Goal: Transaction & Acquisition: Purchase product/service

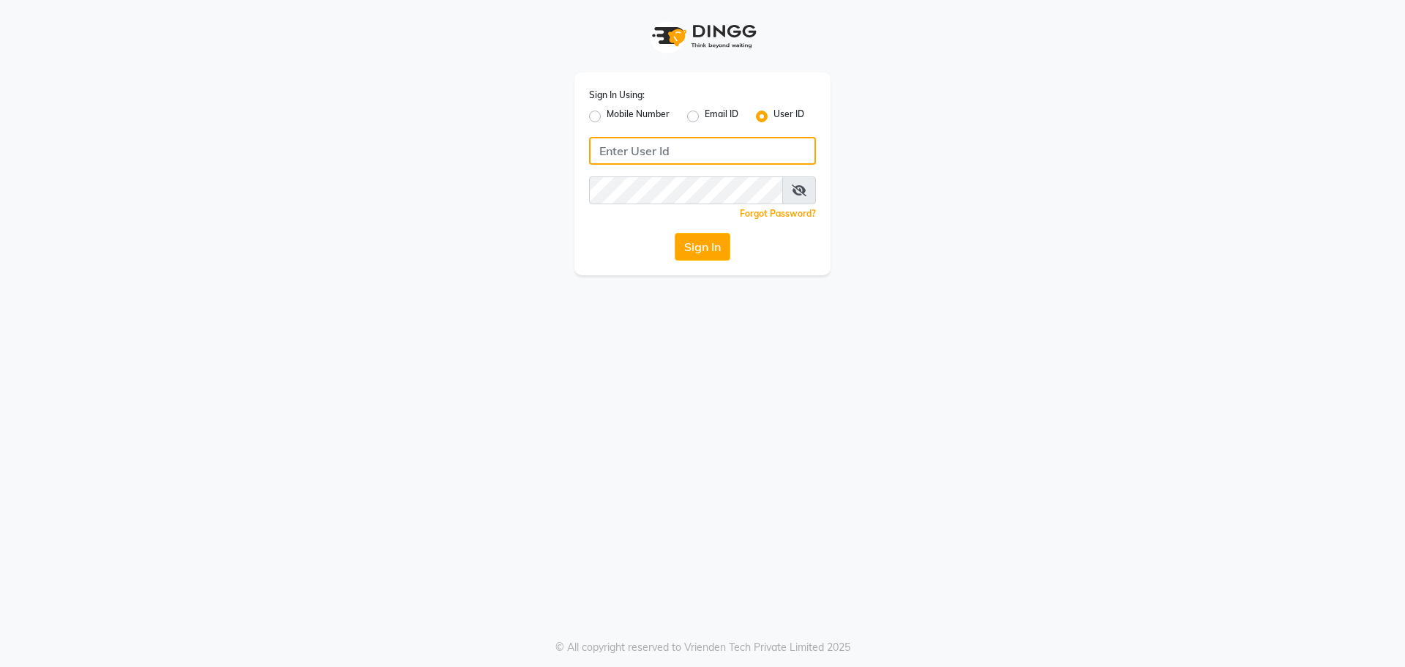
type input "winnie@123"
click at [801, 185] on icon at bounding box center [799, 190] width 15 height 12
click at [798, 188] on icon at bounding box center [799, 190] width 13 height 12
click at [714, 249] on button "Sign In" at bounding box center [703, 247] width 56 height 28
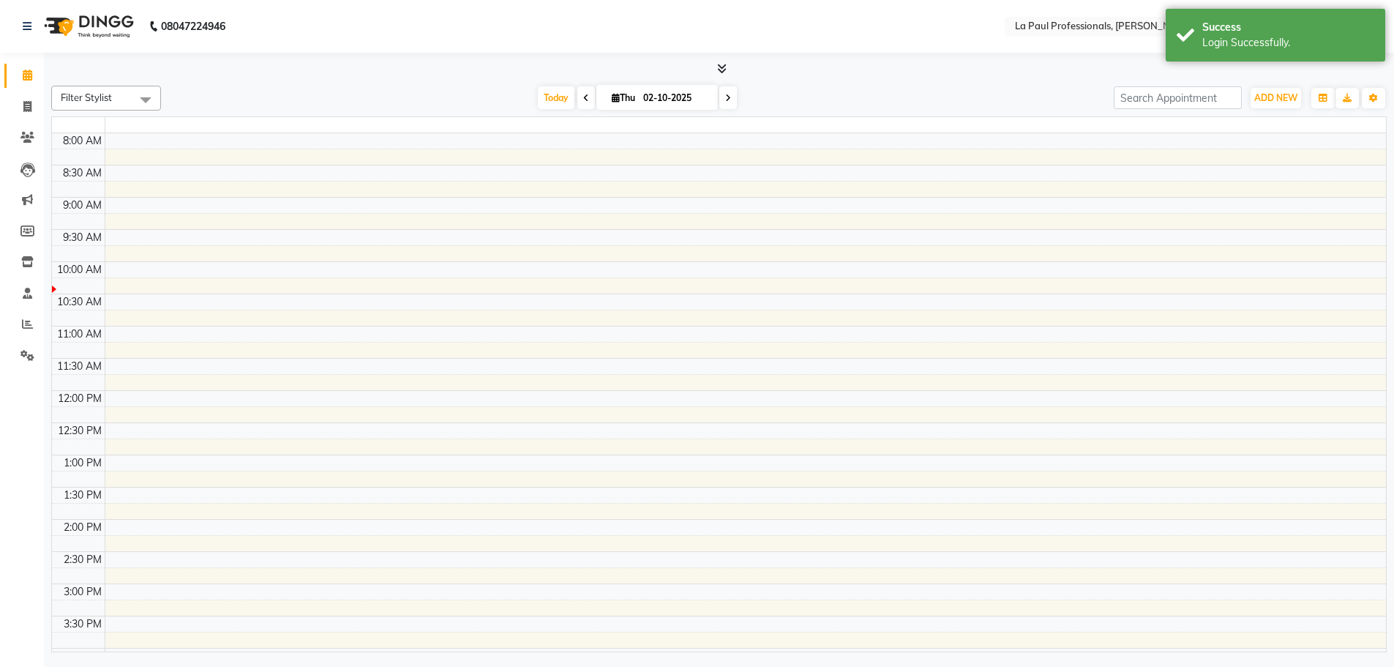
select select "en"
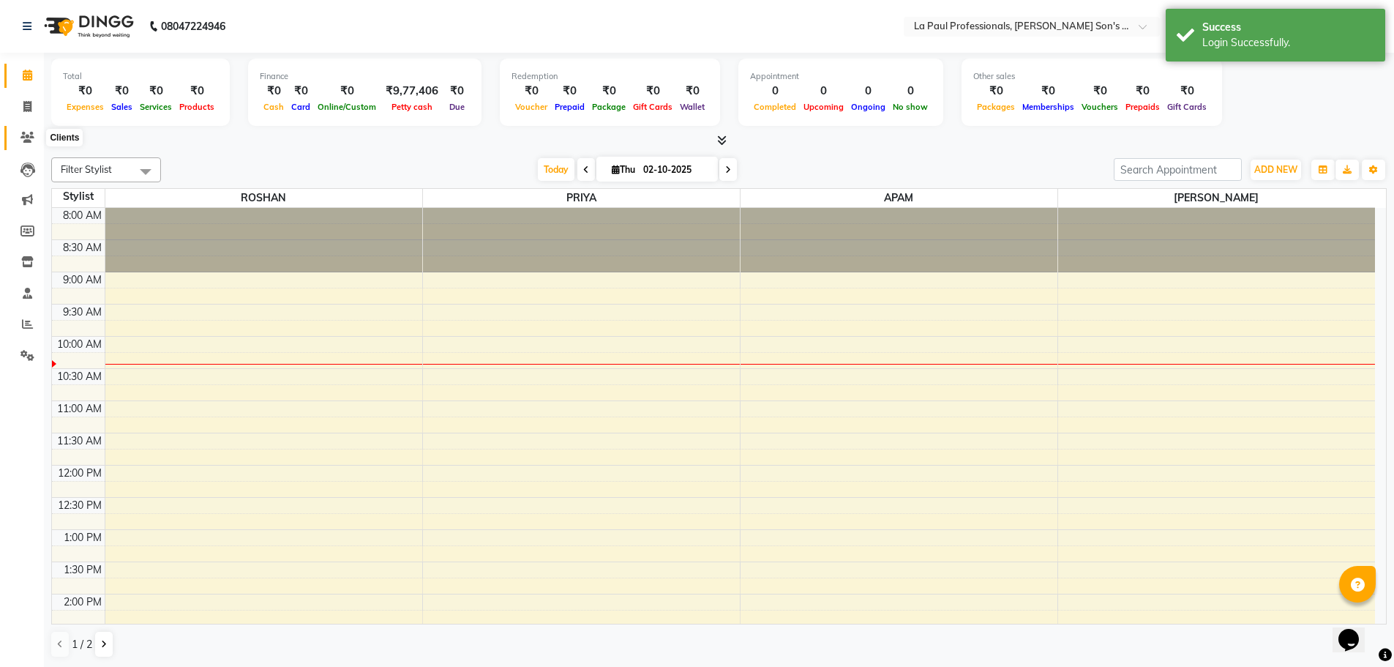
click at [30, 134] on icon at bounding box center [27, 137] width 14 height 11
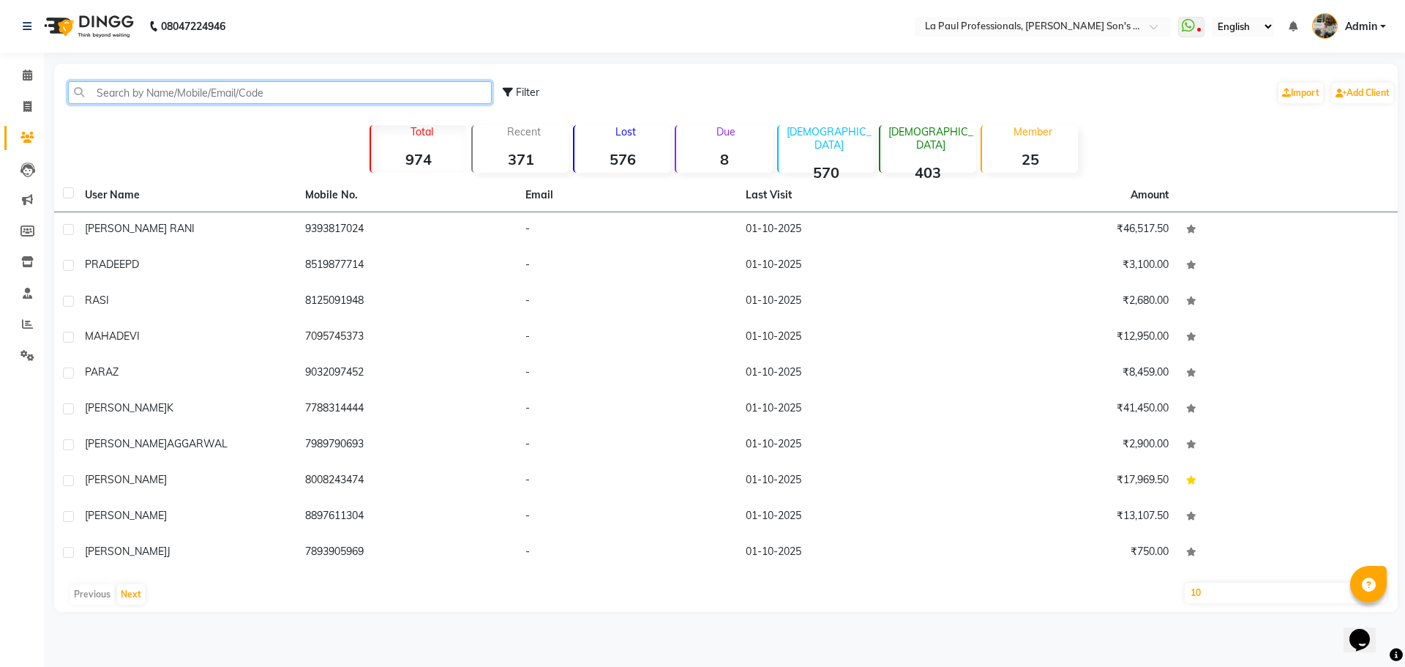
click at [170, 87] on input "text" at bounding box center [280, 92] width 424 height 23
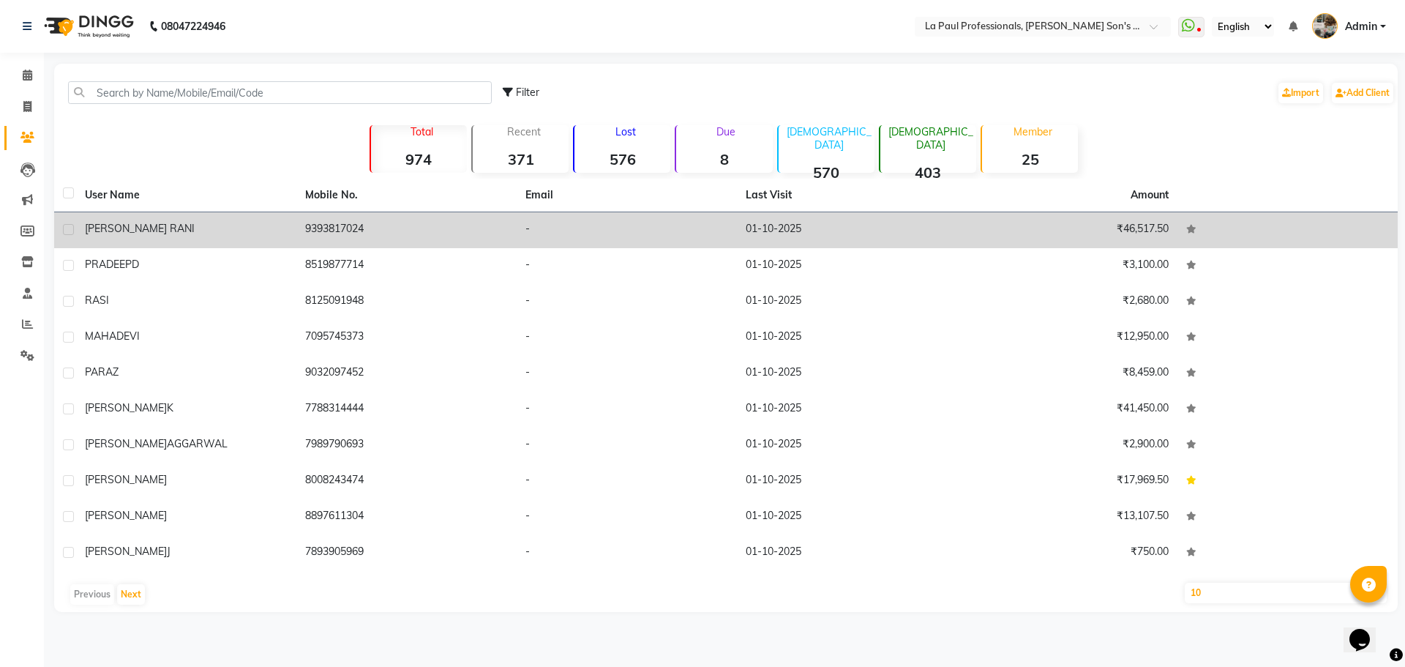
click at [759, 222] on td "01-10-2025" at bounding box center [847, 230] width 220 height 36
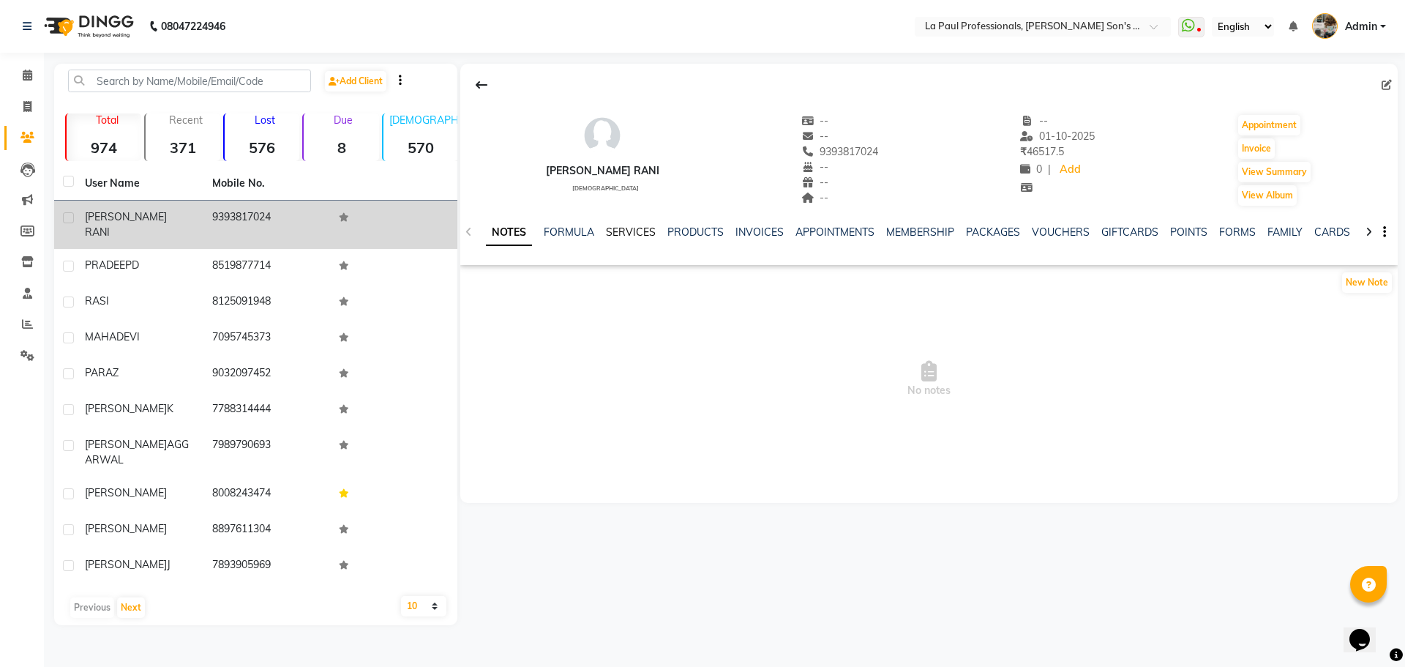
click at [638, 231] on link "SERVICES" at bounding box center [631, 231] width 50 height 13
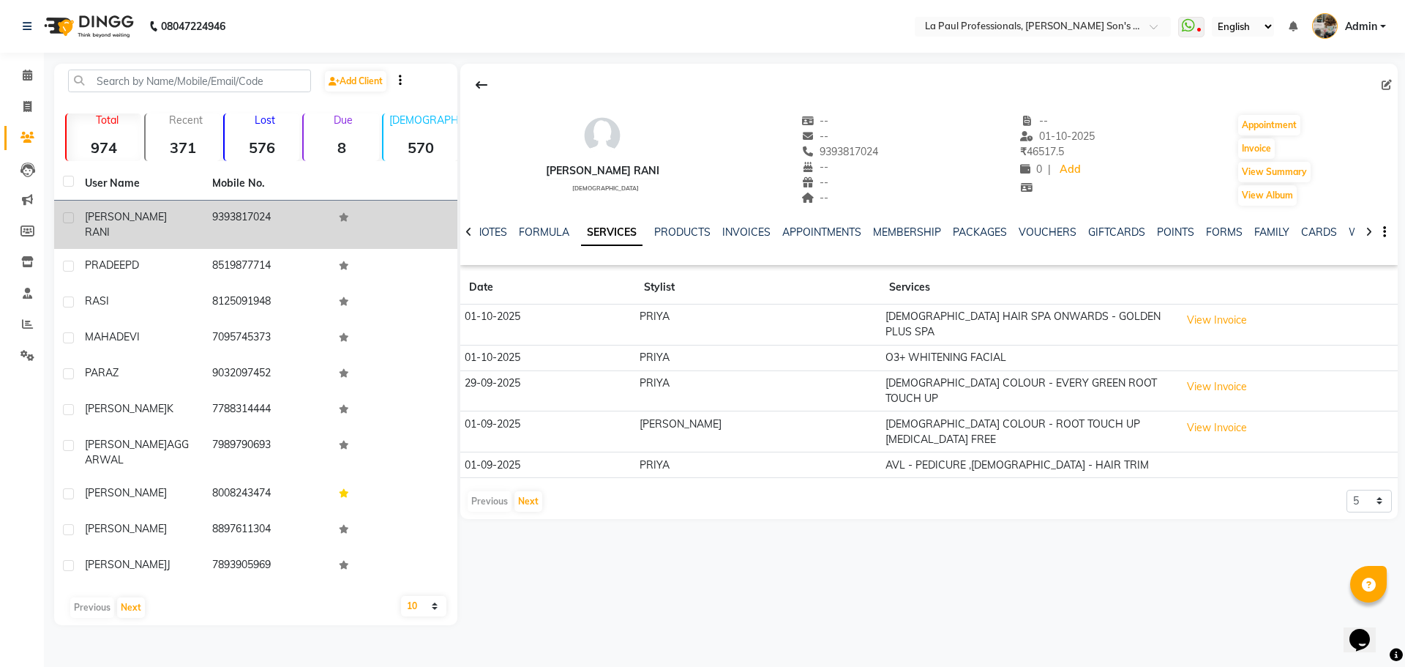
drag, startPoint x: 497, startPoint y: 34, endPoint x: 409, endPoint y: 34, distance: 87.8
click at [496, 33] on nav "08047224946 Select Location × La Paul Professionals, Angel Urban Son's Residenc…" at bounding box center [702, 26] width 1405 height 53
click at [171, 82] on input "text" at bounding box center [189, 81] width 243 height 23
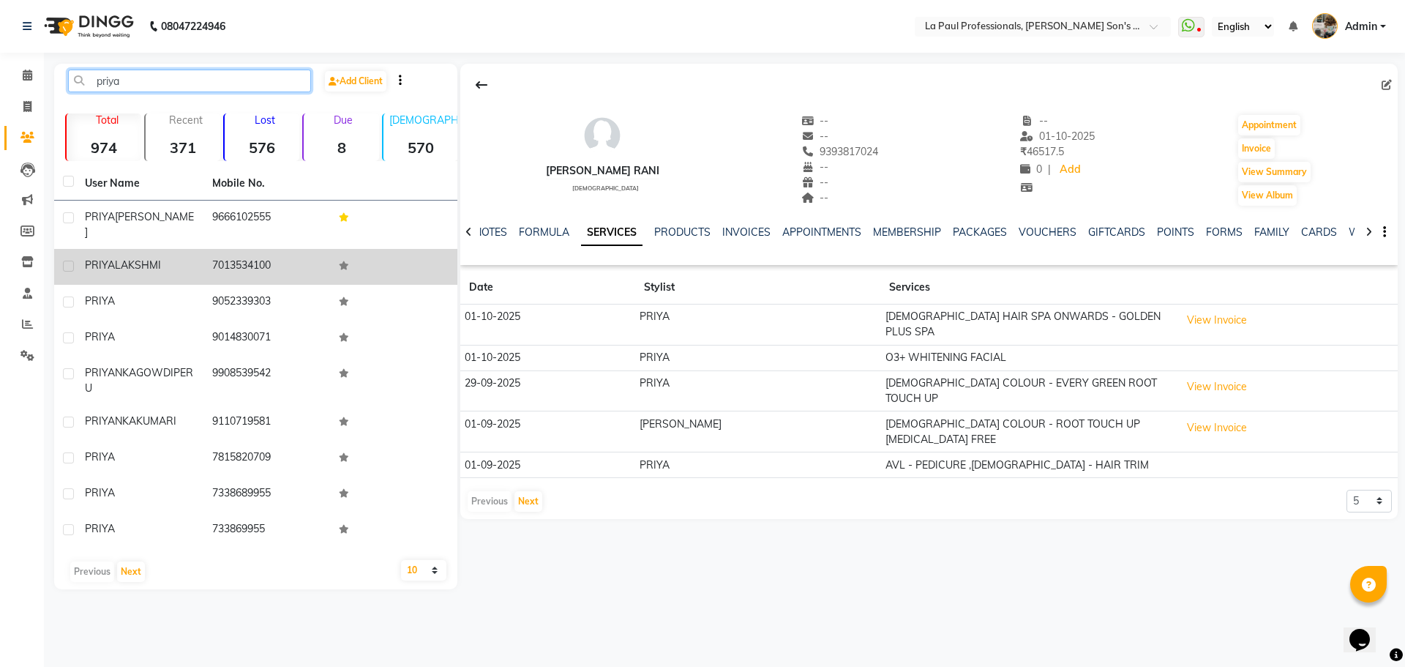
type input "priya"
click at [224, 249] on td "7013534100" at bounding box center [266, 267] width 127 height 36
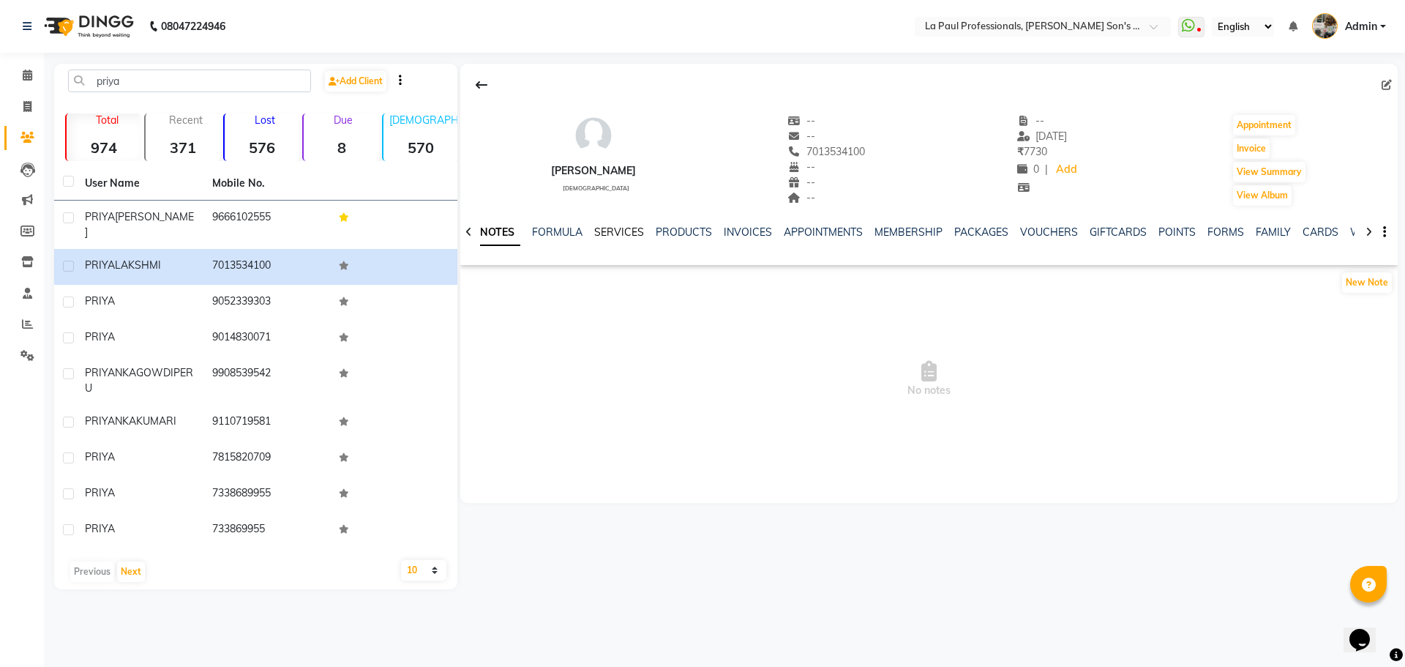
click at [608, 231] on link "SERVICES" at bounding box center [619, 231] width 50 height 13
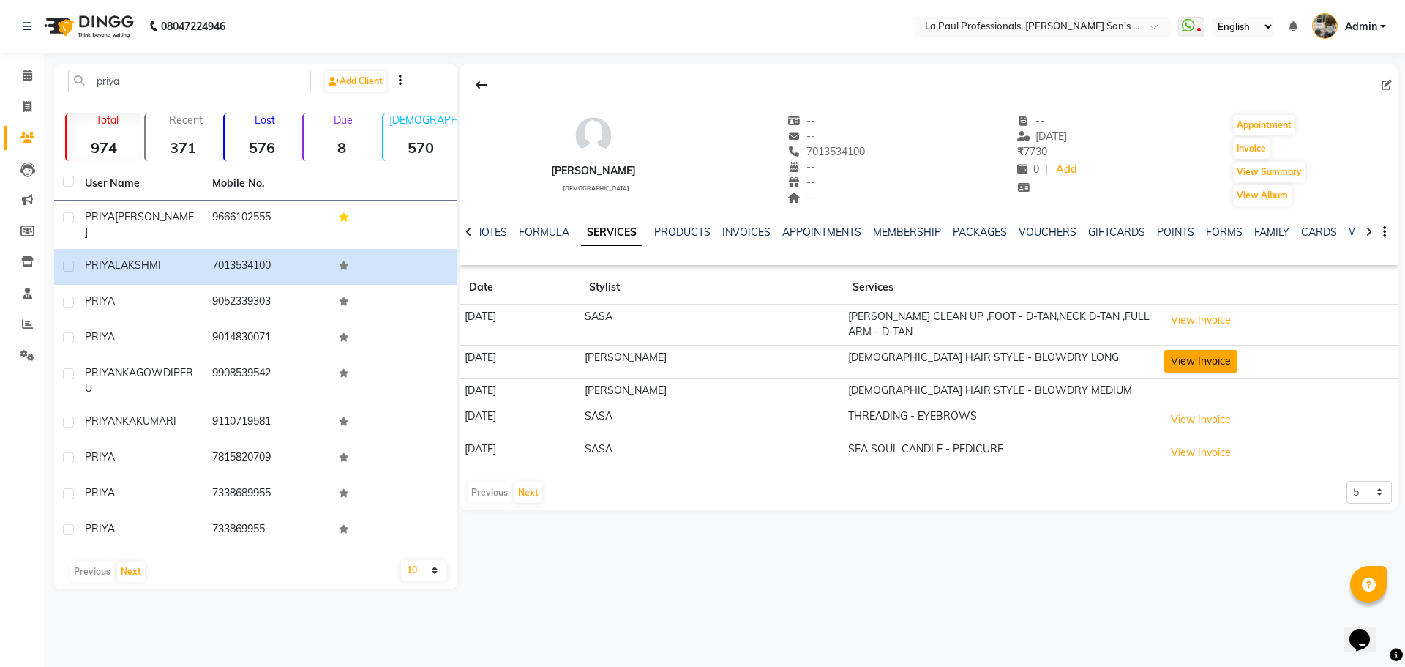
click at [1186, 355] on button "View Invoice" at bounding box center [1200, 361] width 73 height 23
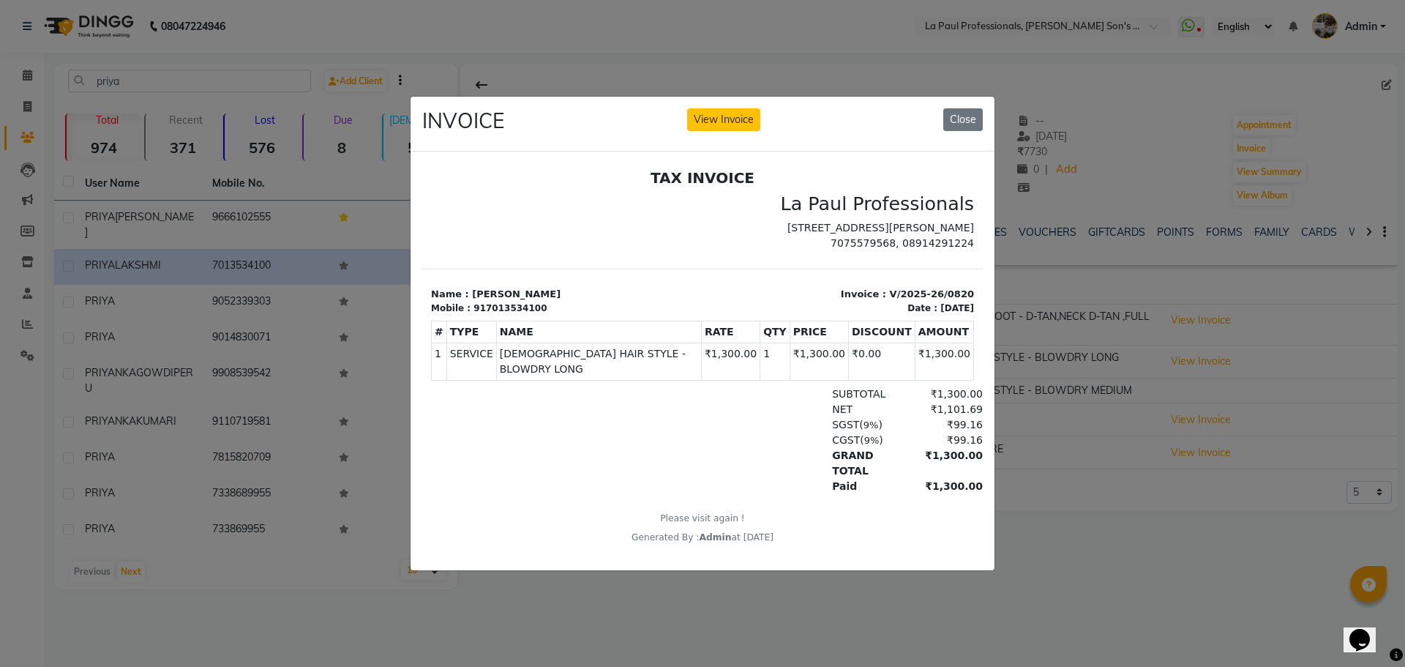
click at [337, 588] on ngb-modal-window "INVOICE View Invoice Close" at bounding box center [702, 333] width 1405 height 667
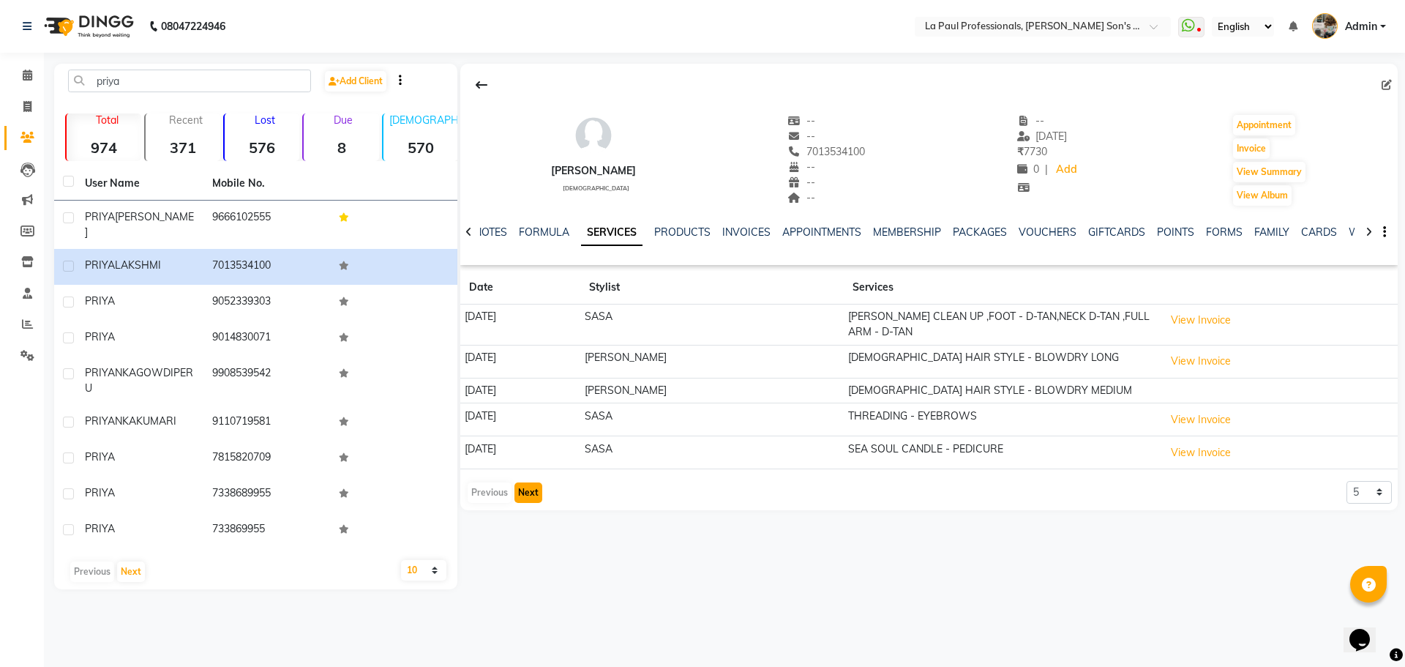
click at [528, 493] on button "Next" at bounding box center [529, 492] width 28 height 20
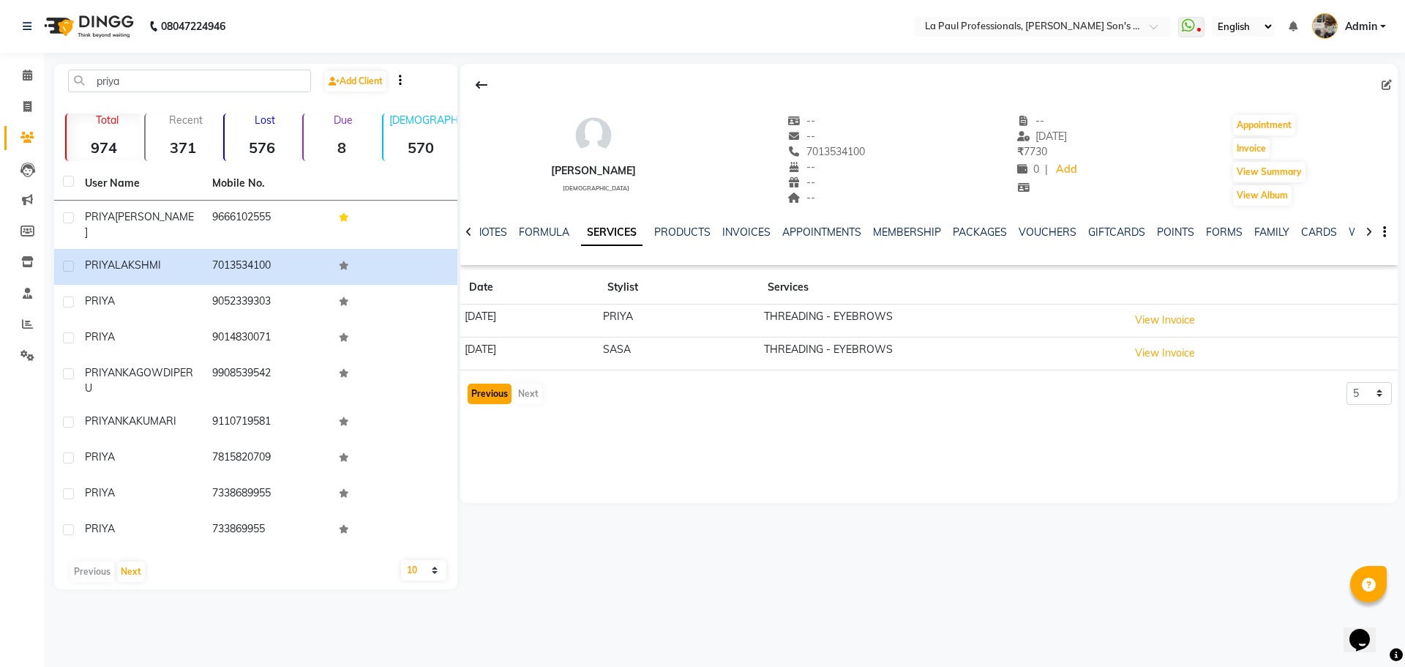
click at [485, 399] on button "Previous" at bounding box center [490, 393] width 44 height 20
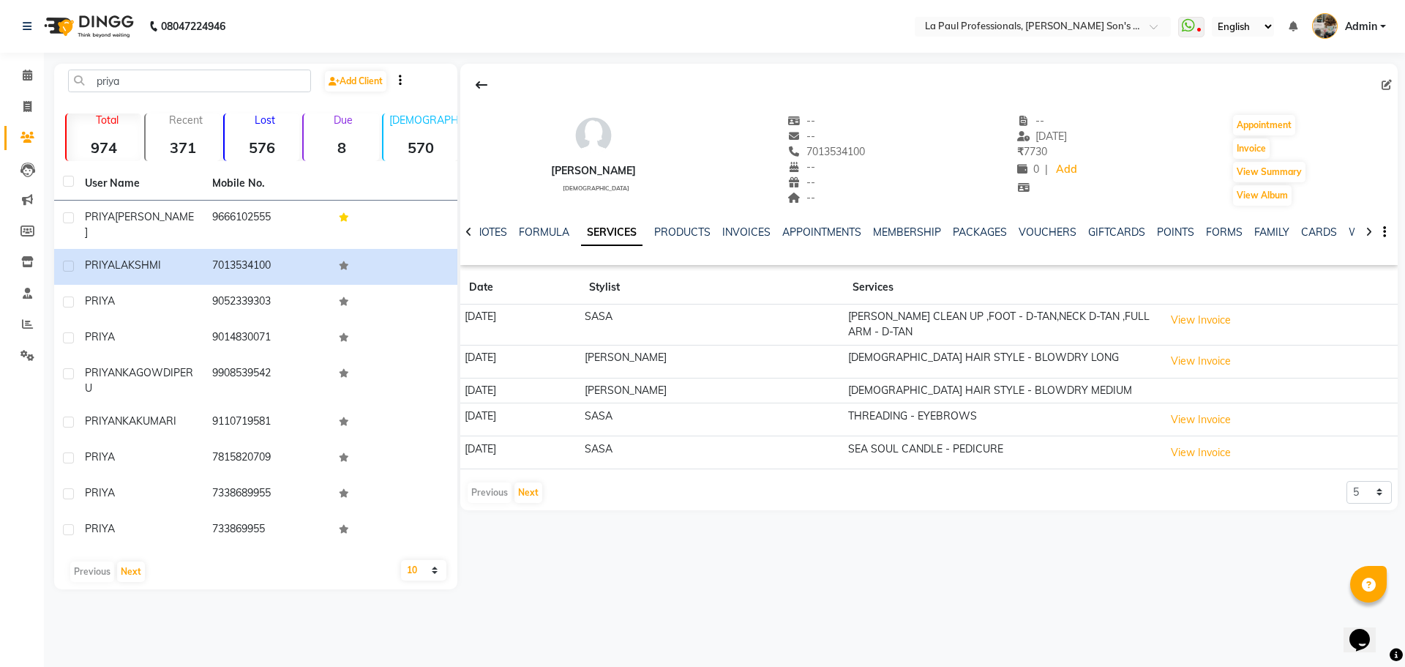
click at [78, 639] on div "08047224946 Select Location × La Paul Professionals, Angel Urban Son's Residenc…" at bounding box center [702, 333] width 1405 height 667
click at [28, 105] on icon at bounding box center [27, 106] width 8 height 11
select select "service"
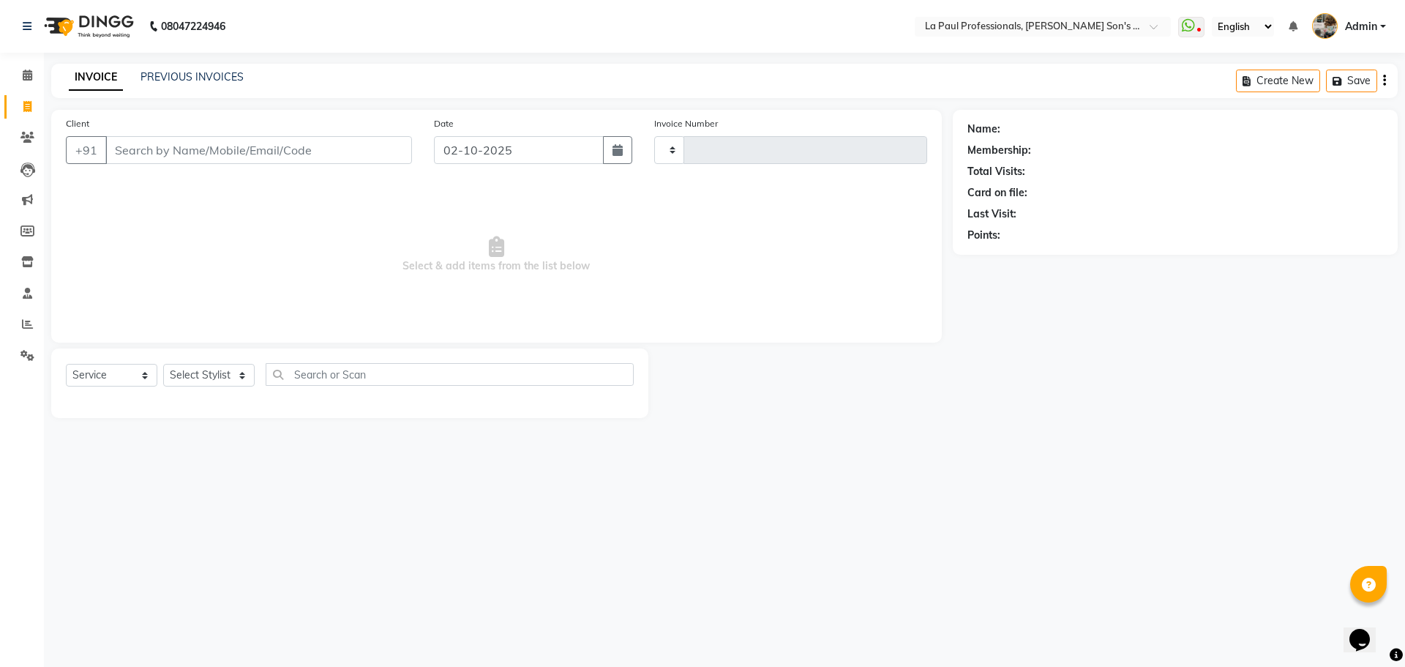
type input "1167"
select select "6271"
click at [23, 135] on icon at bounding box center [27, 137] width 14 height 11
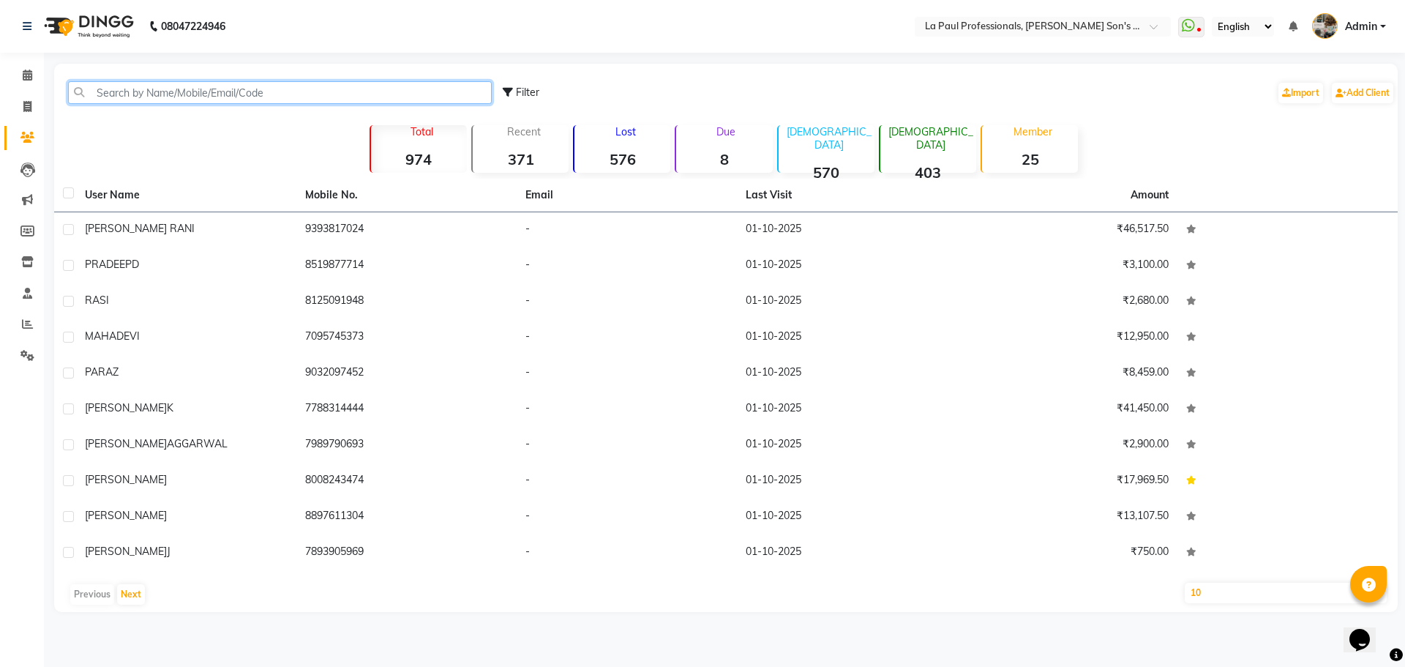
click at [215, 92] on input "text" at bounding box center [280, 92] width 424 height 23
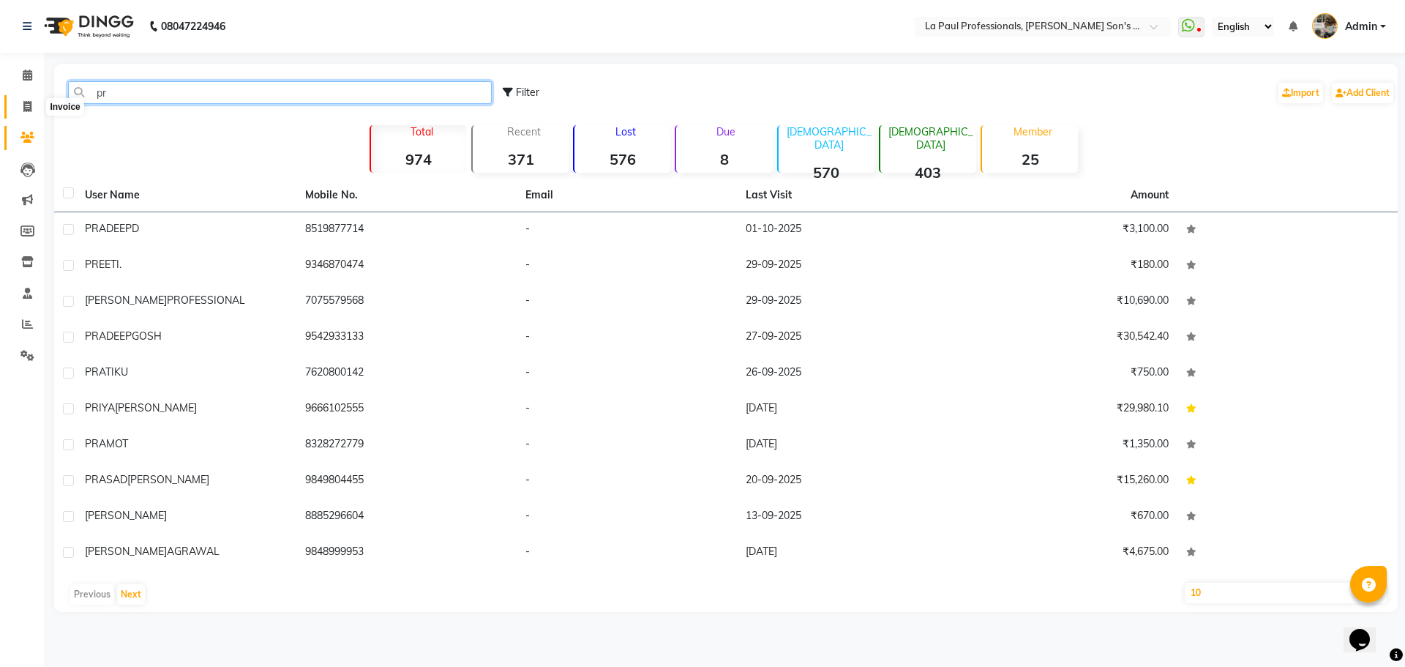
type input "pr"
click at [30, 108] on icon at bounding box center [27, 106] width 8 height 11
select select "service"
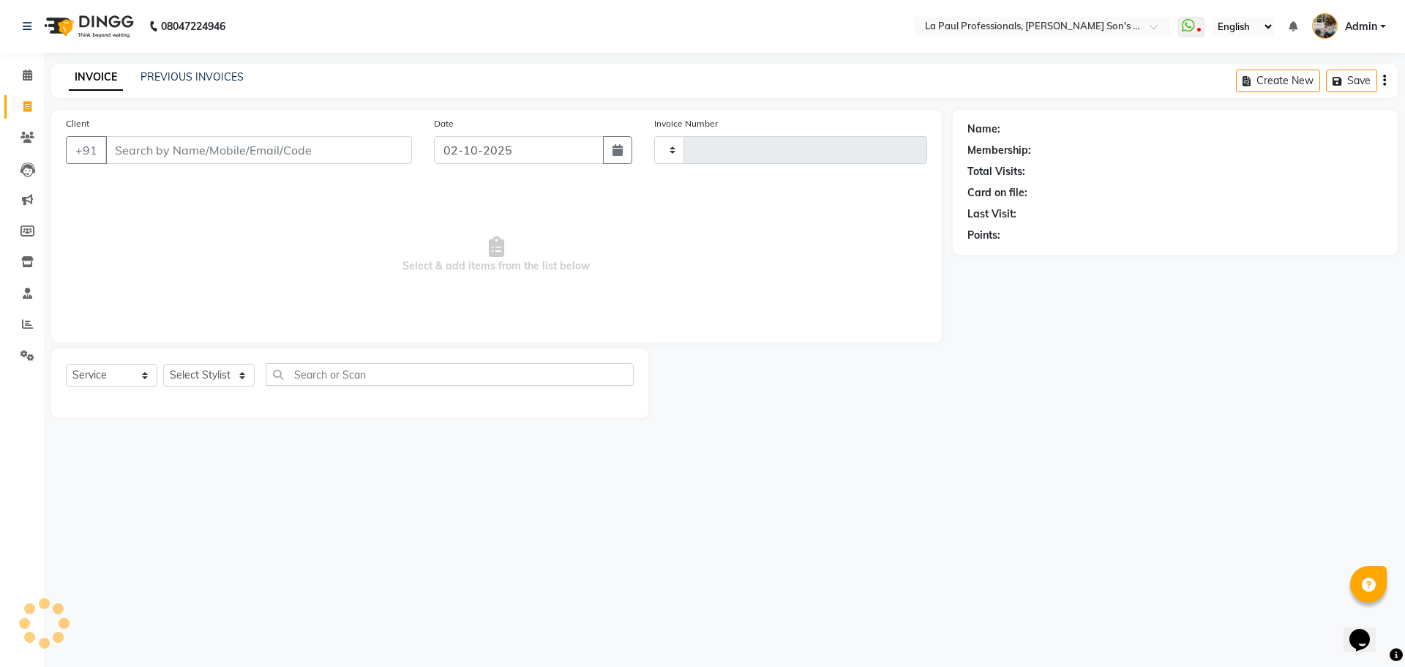
type input "1167"
select select "6271"
click at [240, 376] on select "Select Stylist APAM IVA GAGAN PRIYA ROSHAN SANJU SASA SONU" at bounding box center [208, 375] width 91 height 23
select select "48214"
click at [163, 364] on select "Select Stylist APAM IVA GAGAN PRIYA ROSHAN SANJU SASA SONU" at bounding box center [208, 375] width 91 height 23
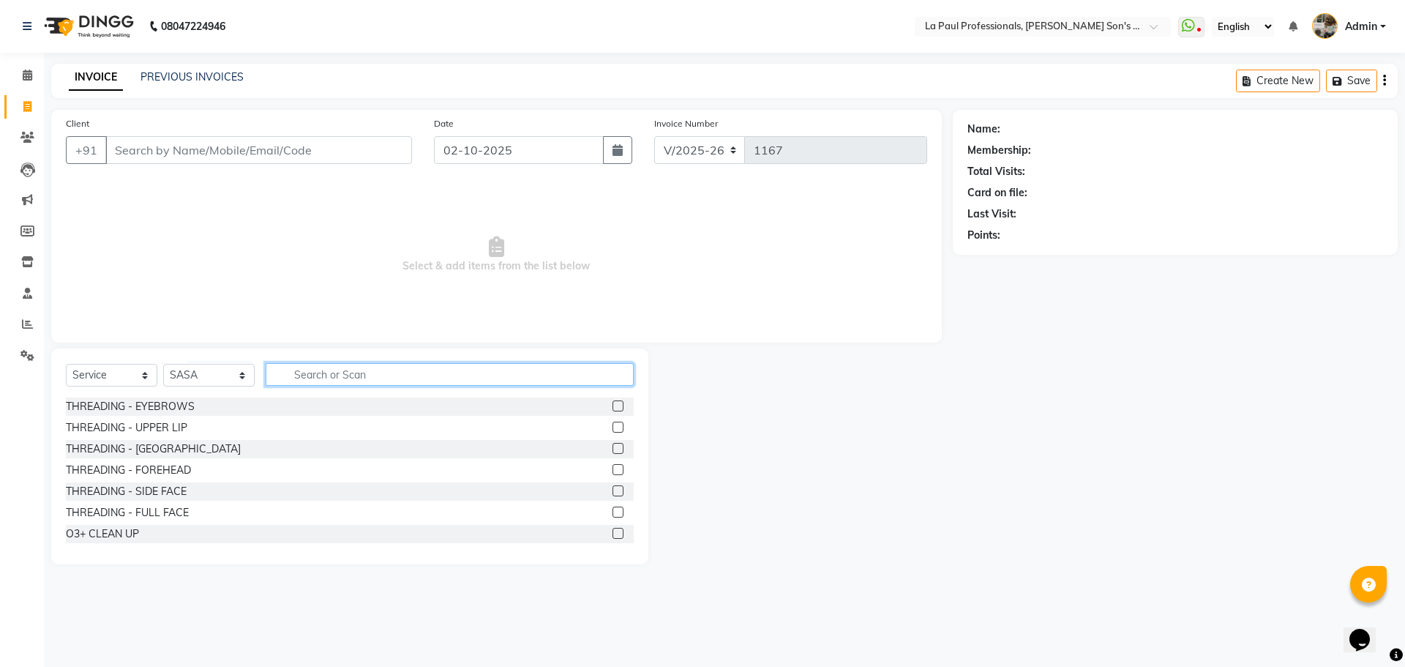
click at [333, 378] on input "text" at bounding box center [450, 374] width 368 height 23
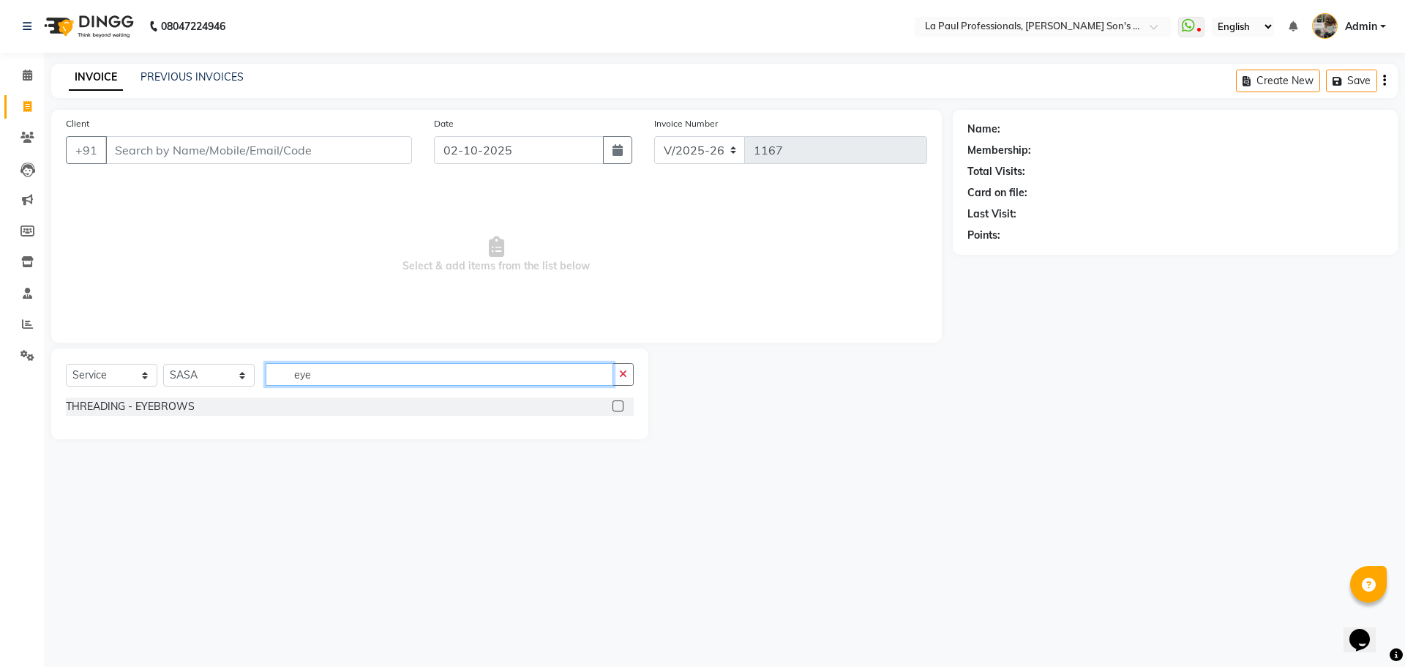
type input "eye"
drag, startPoint x: 616, startPoint y: 406, endPoint x: 433, endPoint y: 313, distance: 205.2
click at [616, 405] on label at bounding box center [618, 405] width 11 height 11
click at [616, 405] on input "checkbox" at bounding box center [618, 407] width 10 height 10
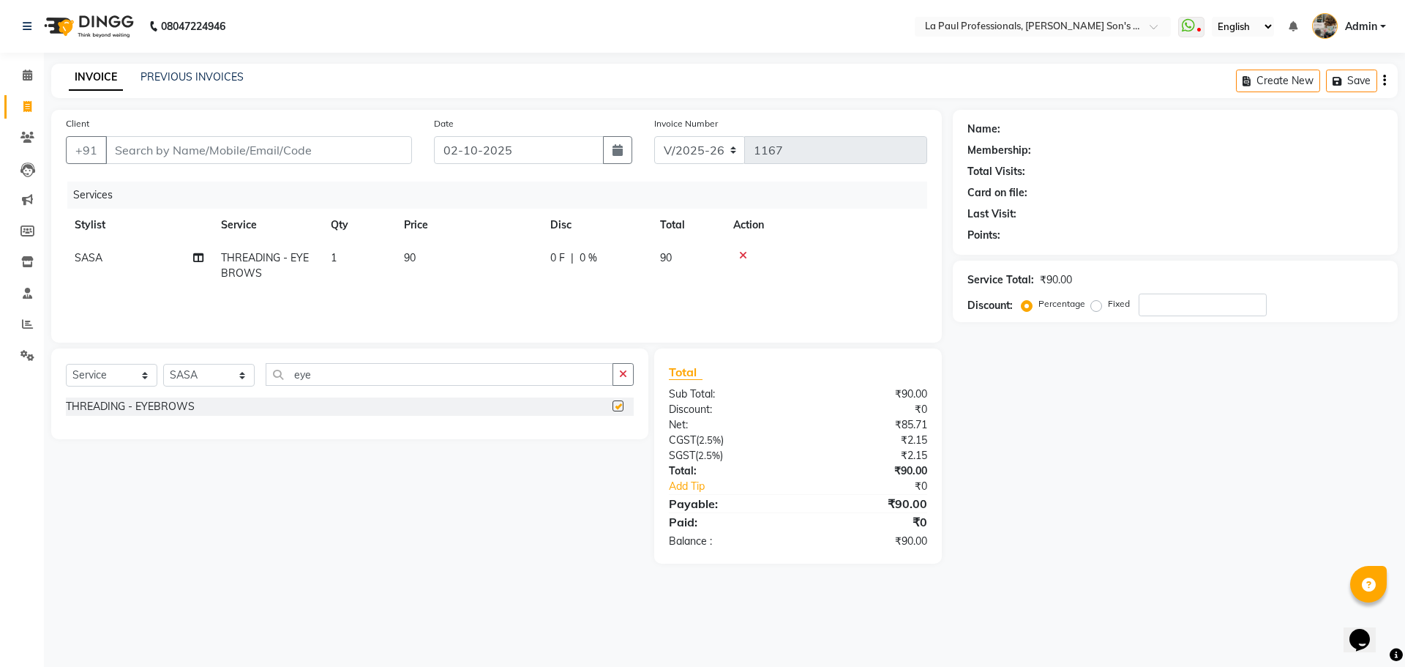
checkbox input "false"
click at [255, 150] on input "Client" at bounding box center [258, 150] width 307 height 28
type input "p"
type input "0"
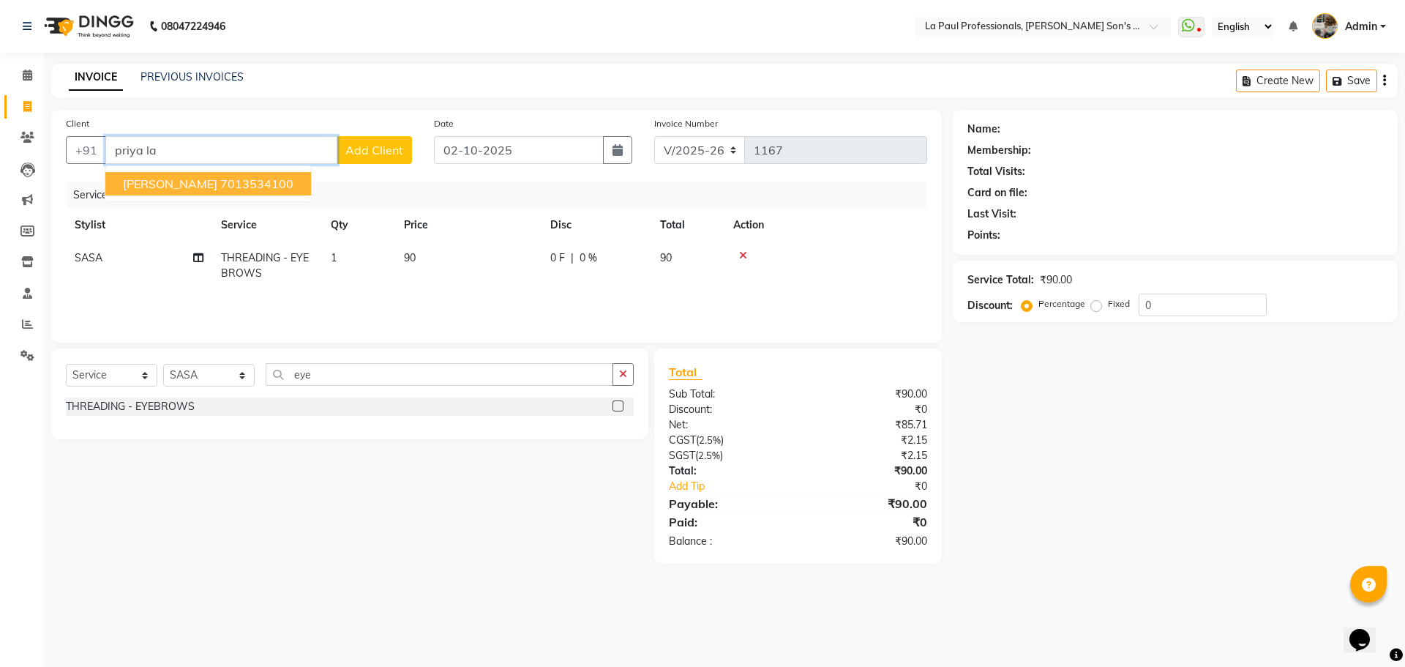
click at [244, 178] on ngb-highlight "7013534100" at bounding box center [256, 183] width 73 height 15
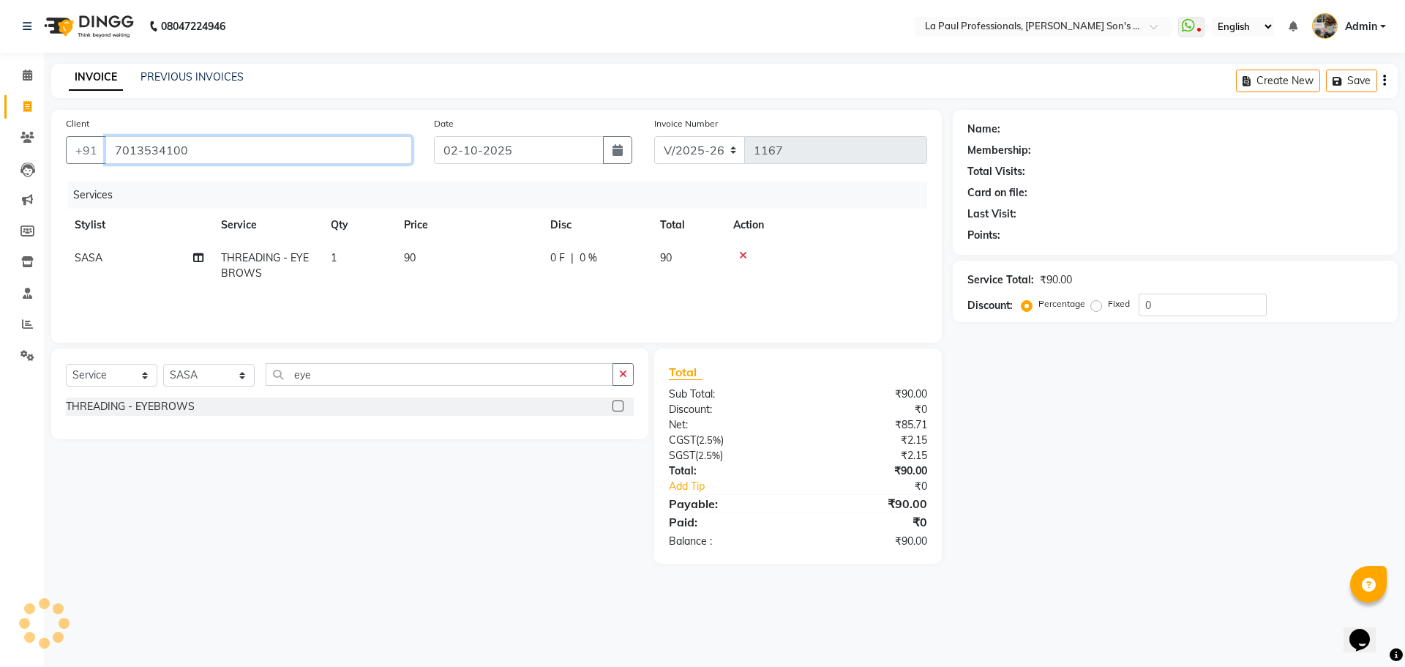
type input "7013534100"
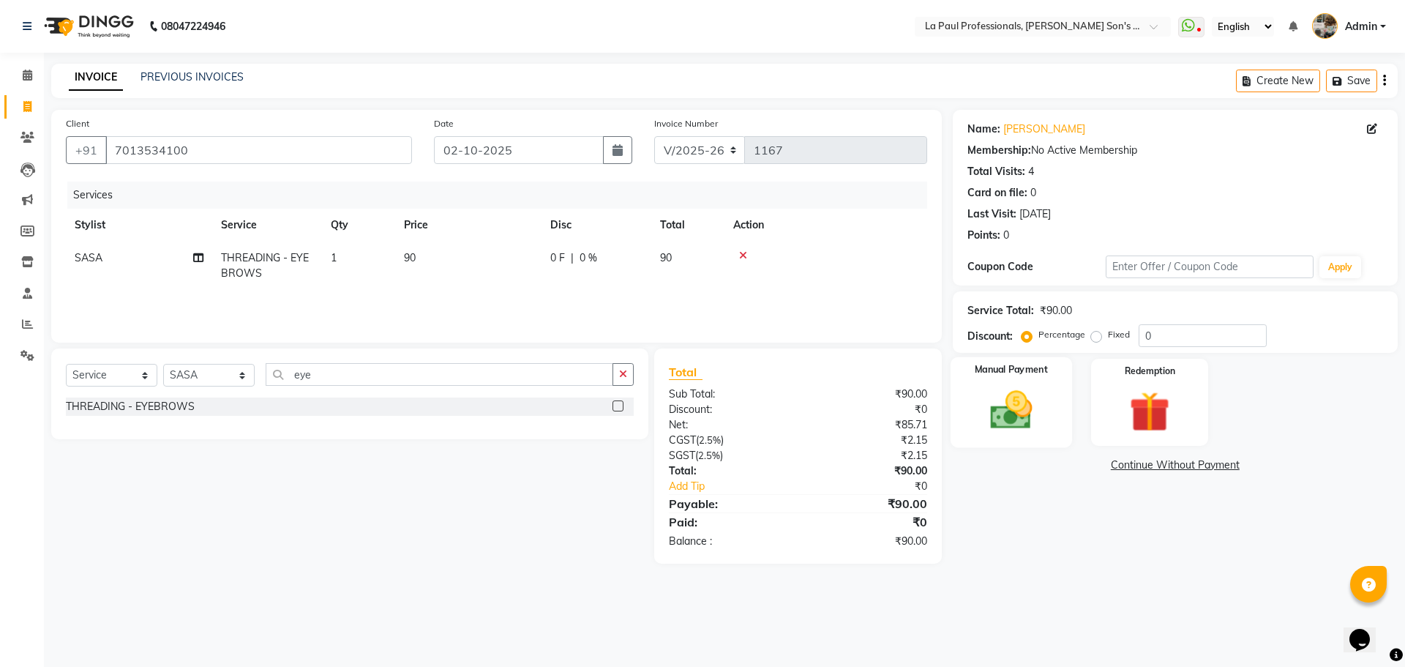
click at [1017, 388] on img at bounding box center [1011, 410] width 68 height 48
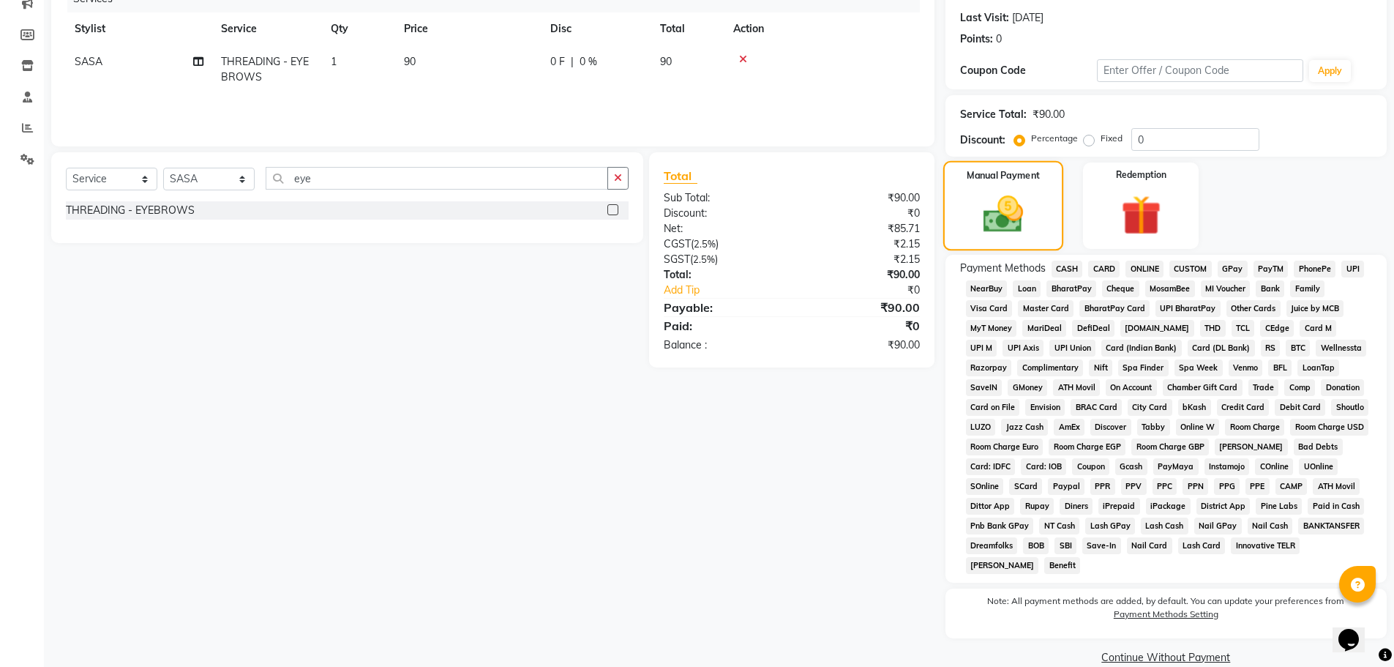
scroll to position [220, 0]
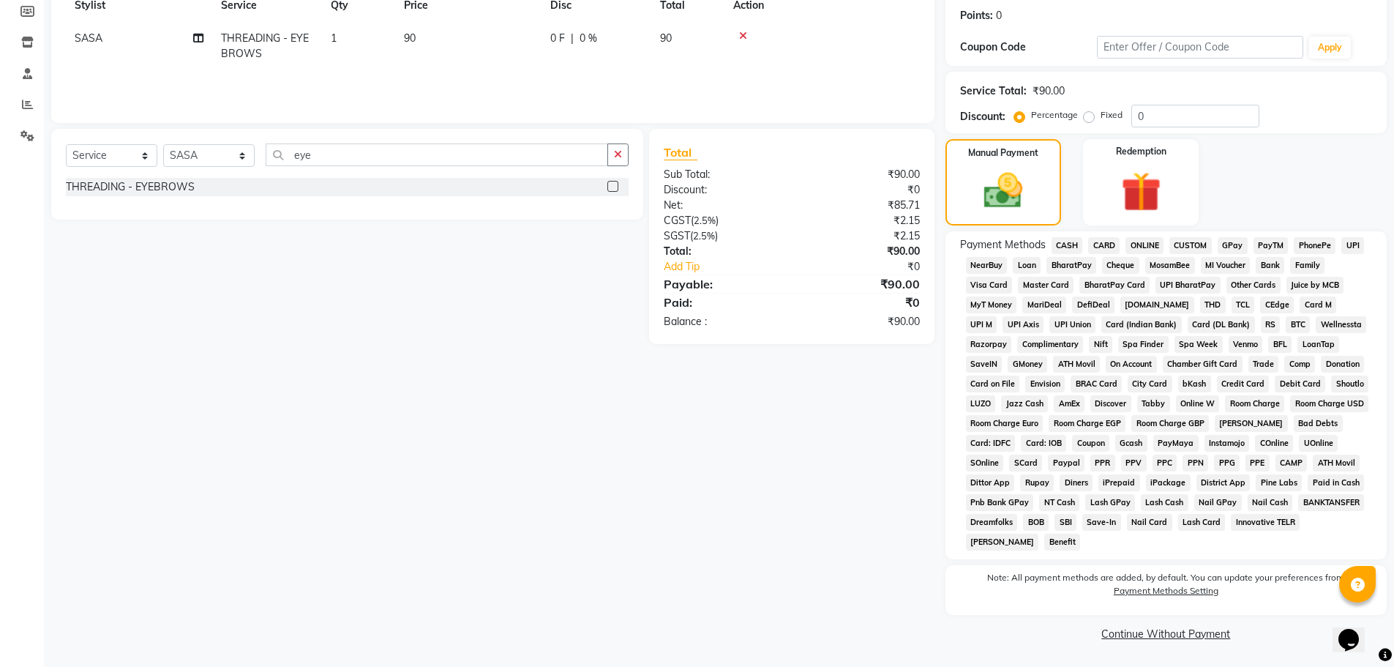
click at [1148, 244] on span "ONLINE" at bounding box center [1145, 245] width 38 height 17
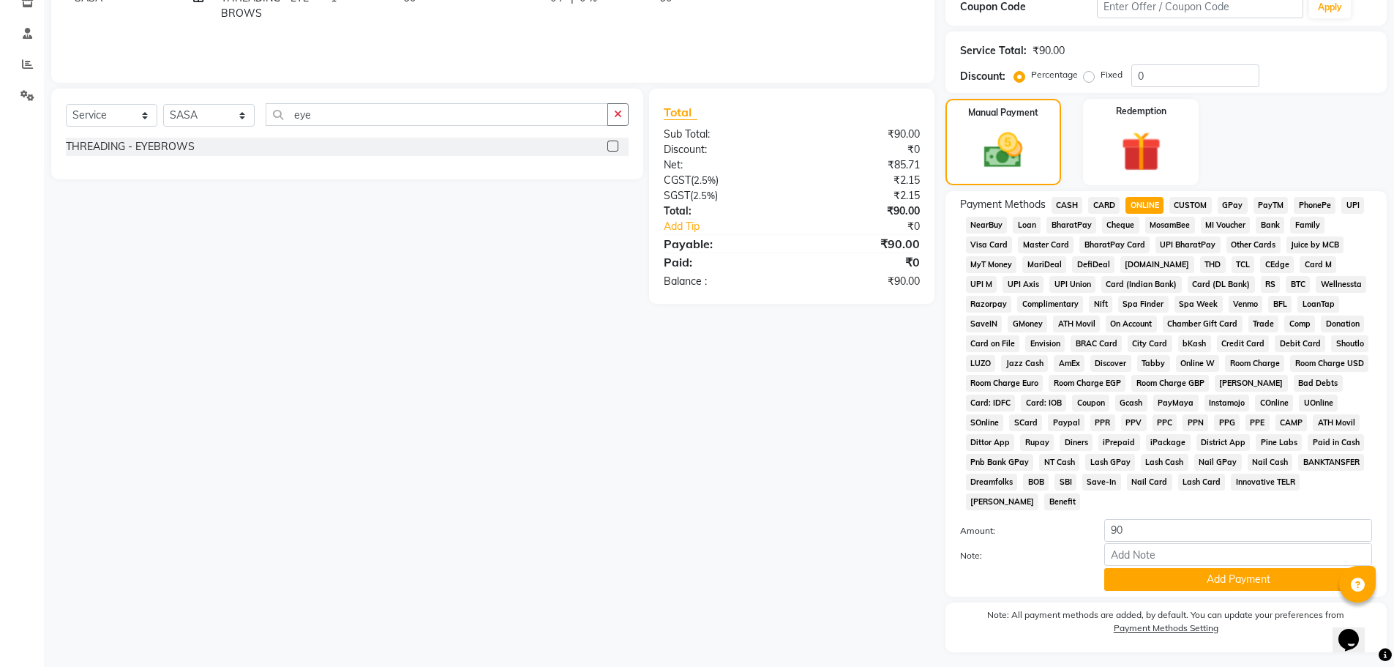
scroll to position [297, 0]
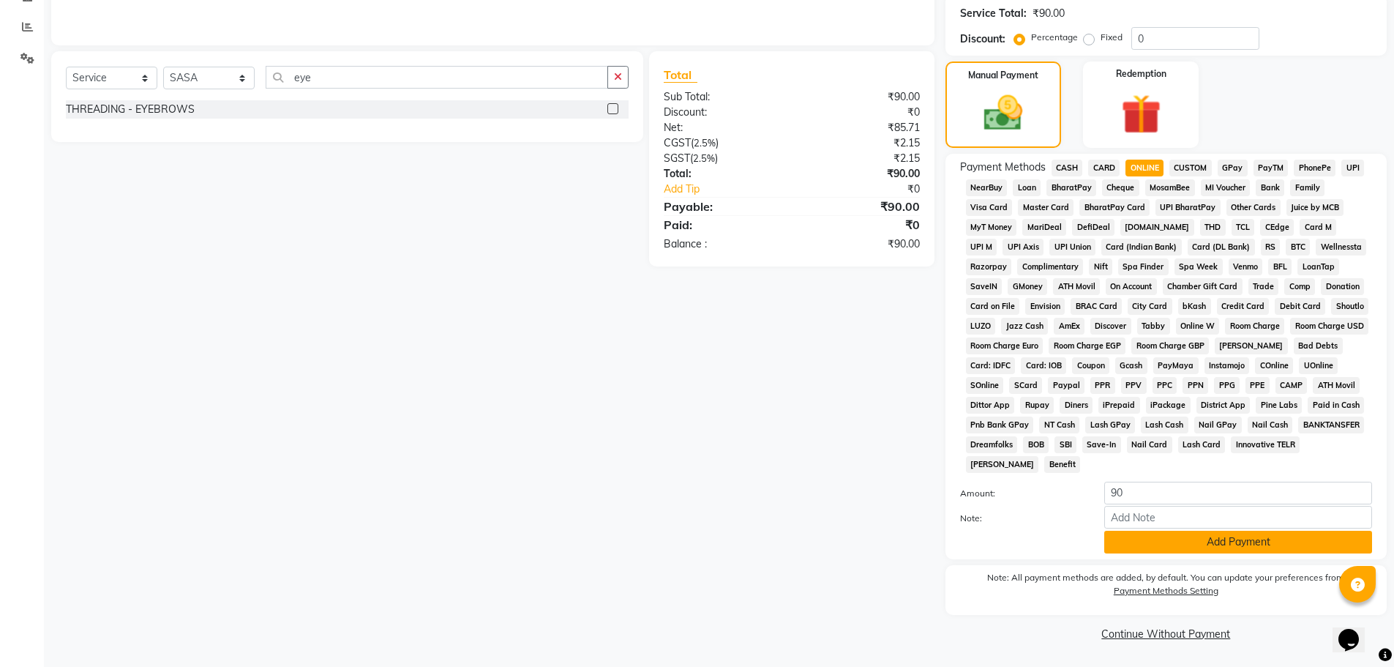
click at [1147, 547] on button "Add Payment" at bounding box center [1238, 542] width 268 height 23
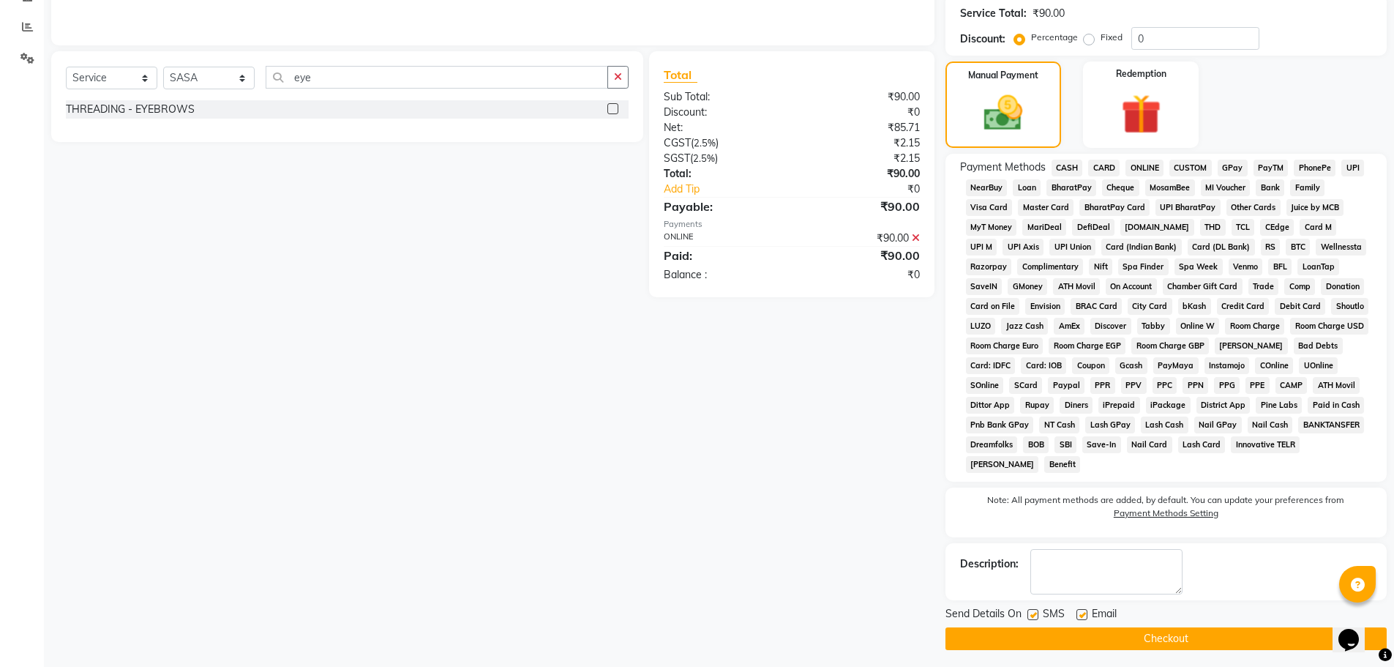
click at [1126, 640] on button "Checkout" at bounding box center [1166, 638] width 441 height 23
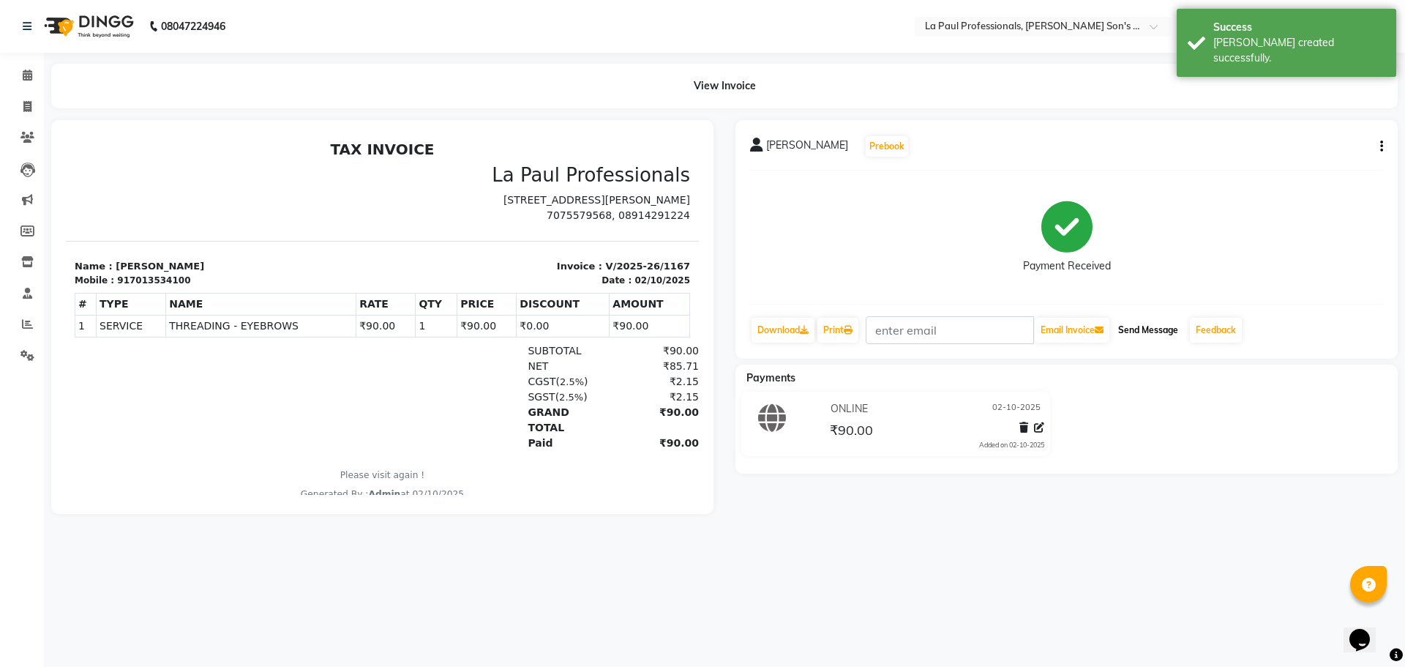
click at [1135, 329] on button "Send Message" at bounding box center [1148, 330] width 72 height 25
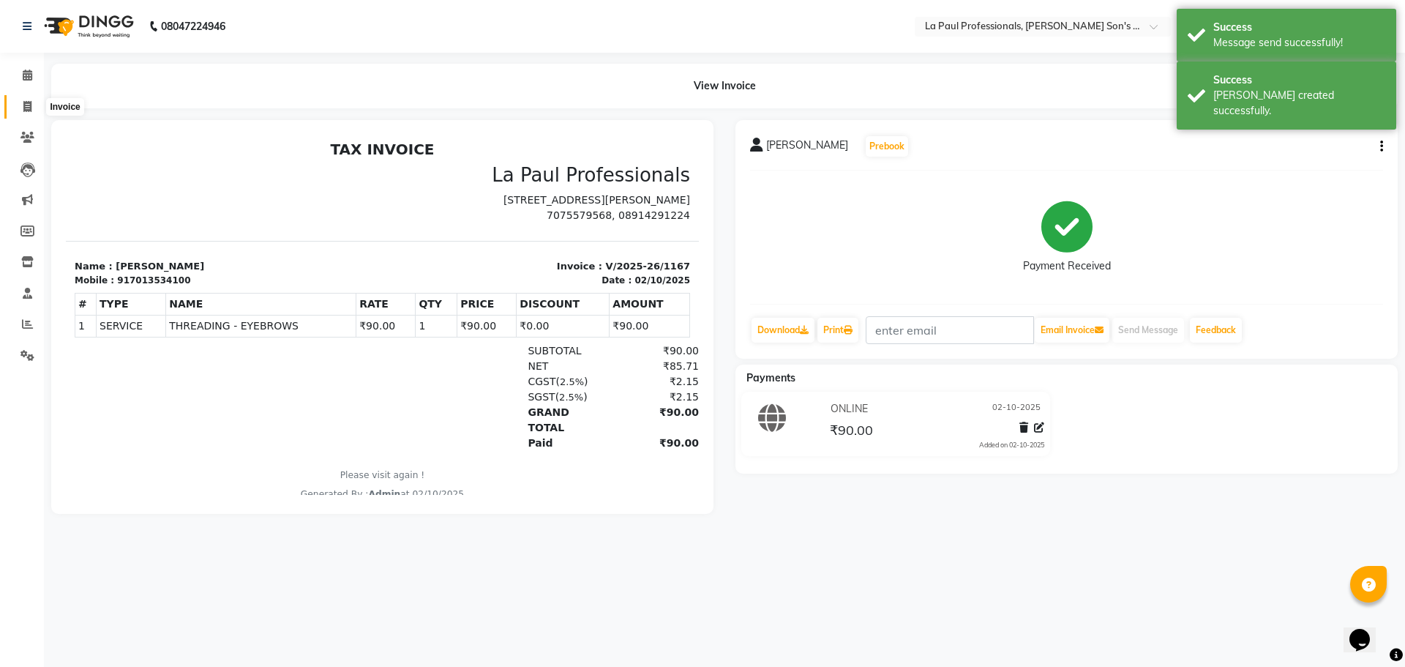
click at [29, 108] on icon at bounding box center [27, 106] width 8 height 11
select select "6271"
select select "service"
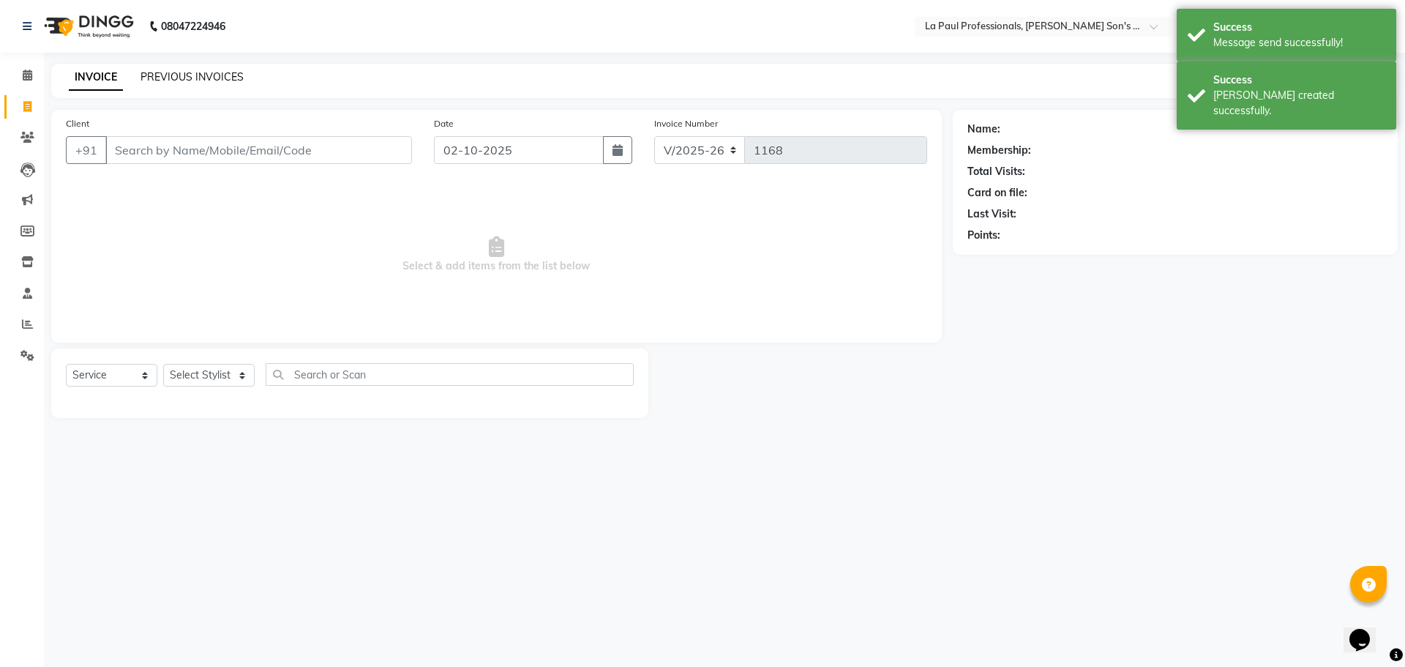
click at [233, 71] on link "PREVIOUS INVOICES" at bounding box center [192, 76] width 103 height 13
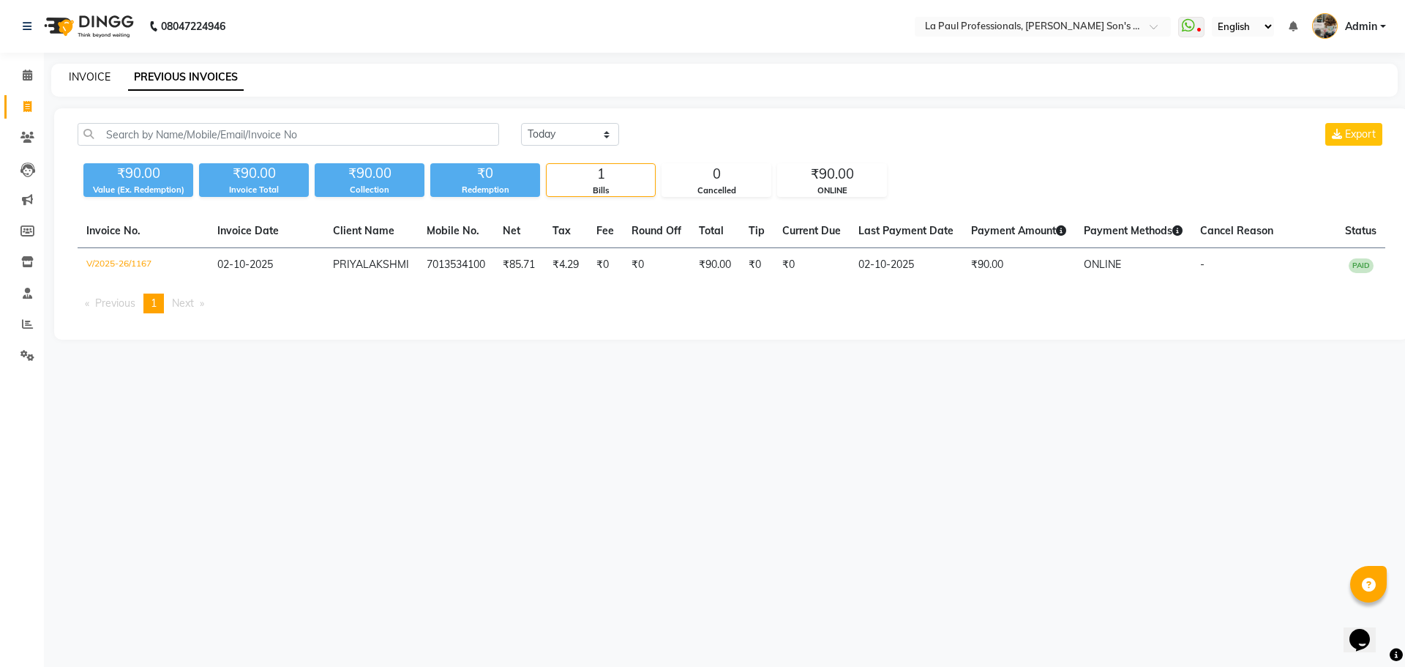
click at [98, 73] on link "INVOICE" at bounding box center [90, 76] width 42 height 13
select select "6271"
select select "service"
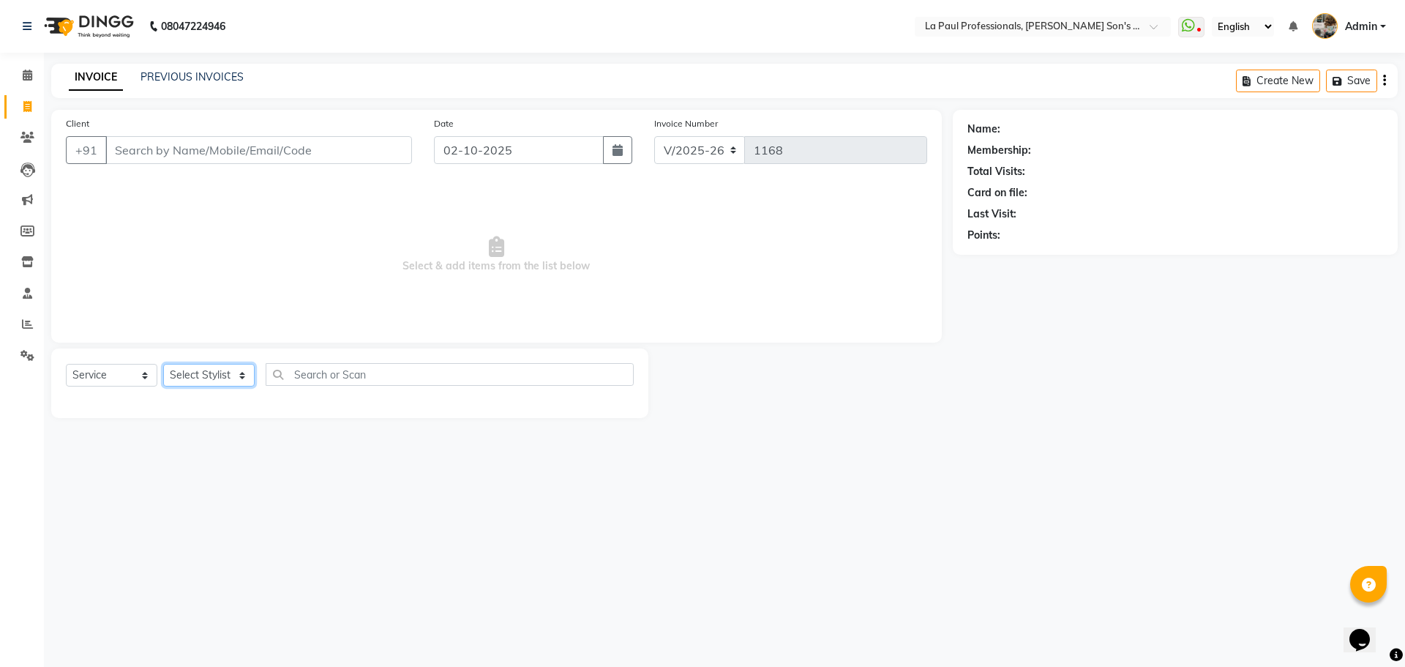
click at [243, 375] on select "Select Stylist APAM IVA GAGAN PRIYA ROSHAN SANJU SASA SONU" at bounding box center [208, 375] width 91 height 23
select select "48213"
click at [163, 364] on select "Select Stylist APAM IVA GAGAN PRIYA ROSHAN SANJU SASA SONU" at bounding box center [208, 375] width 91 height 23
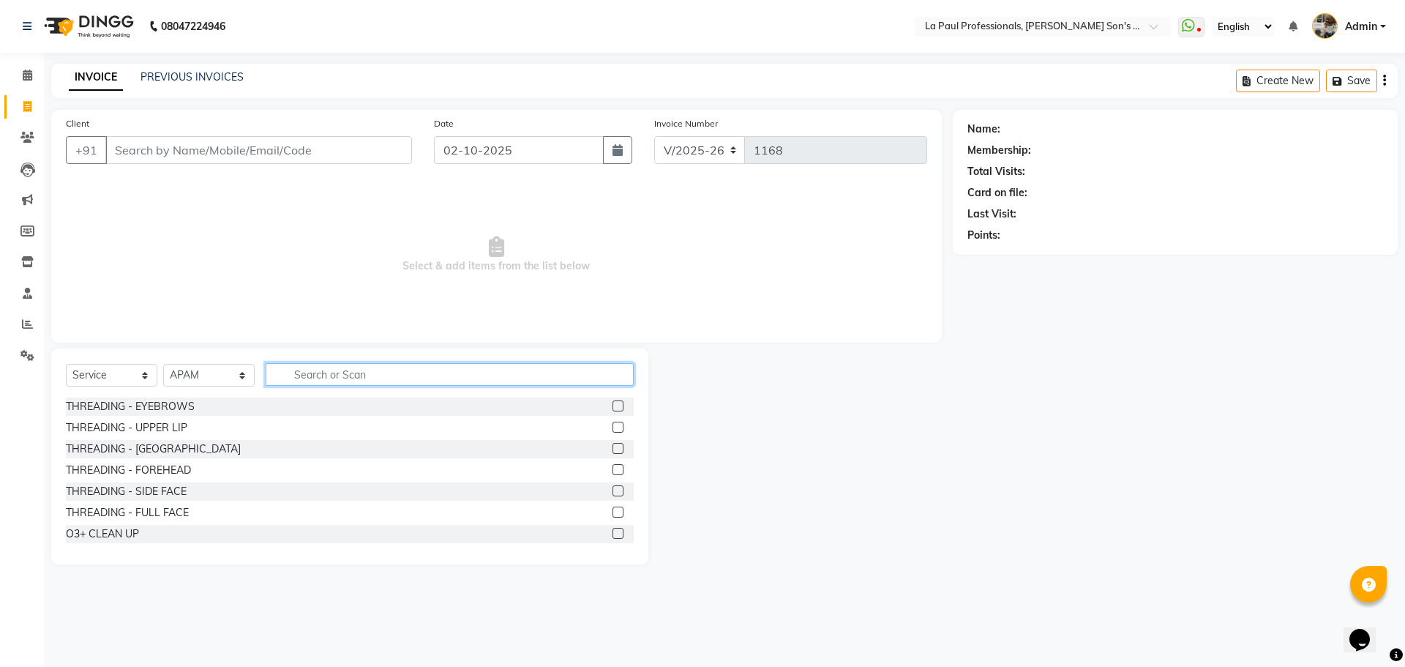
click at [297, 375] on input "text" at bounding box center [450, 374] width 368 height 23
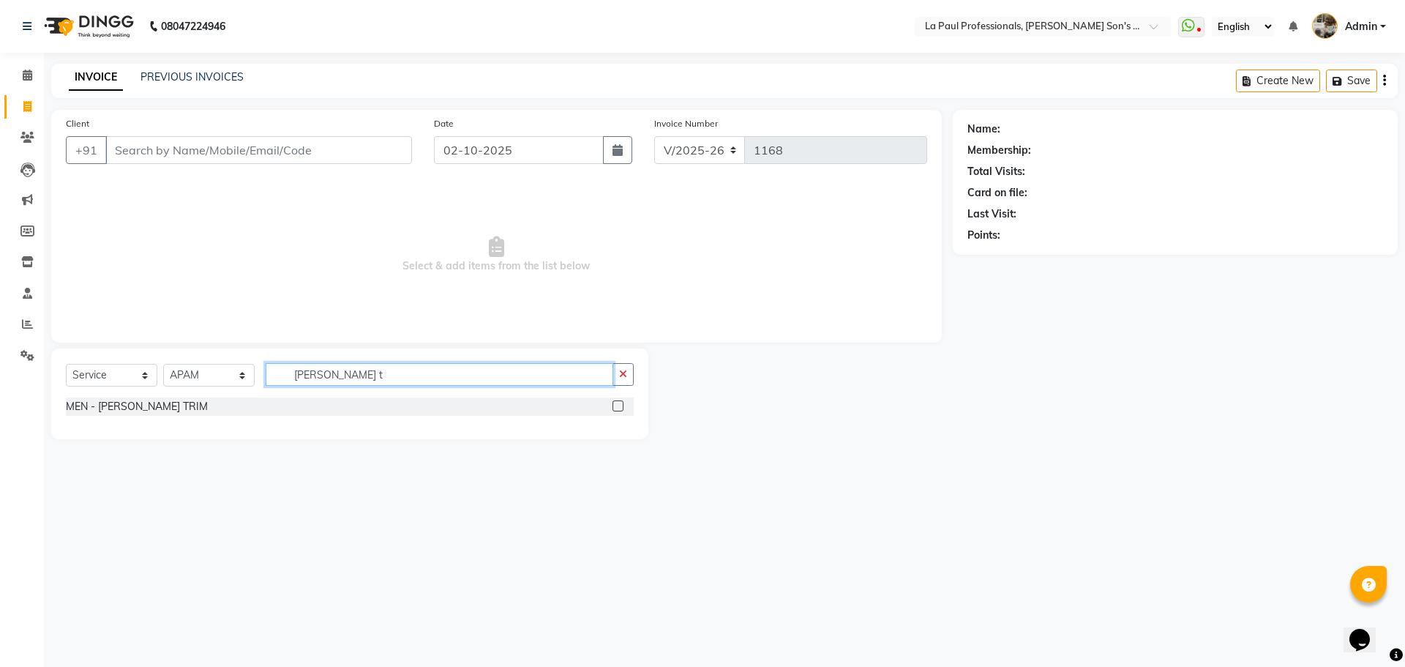
type input "beard t"
click at [620, 403] on label at bounding box center [618, 405] width 11 height 11
click at [620, 403] on input "checkbox" at bounding box center [618, 407] width 10 height 10
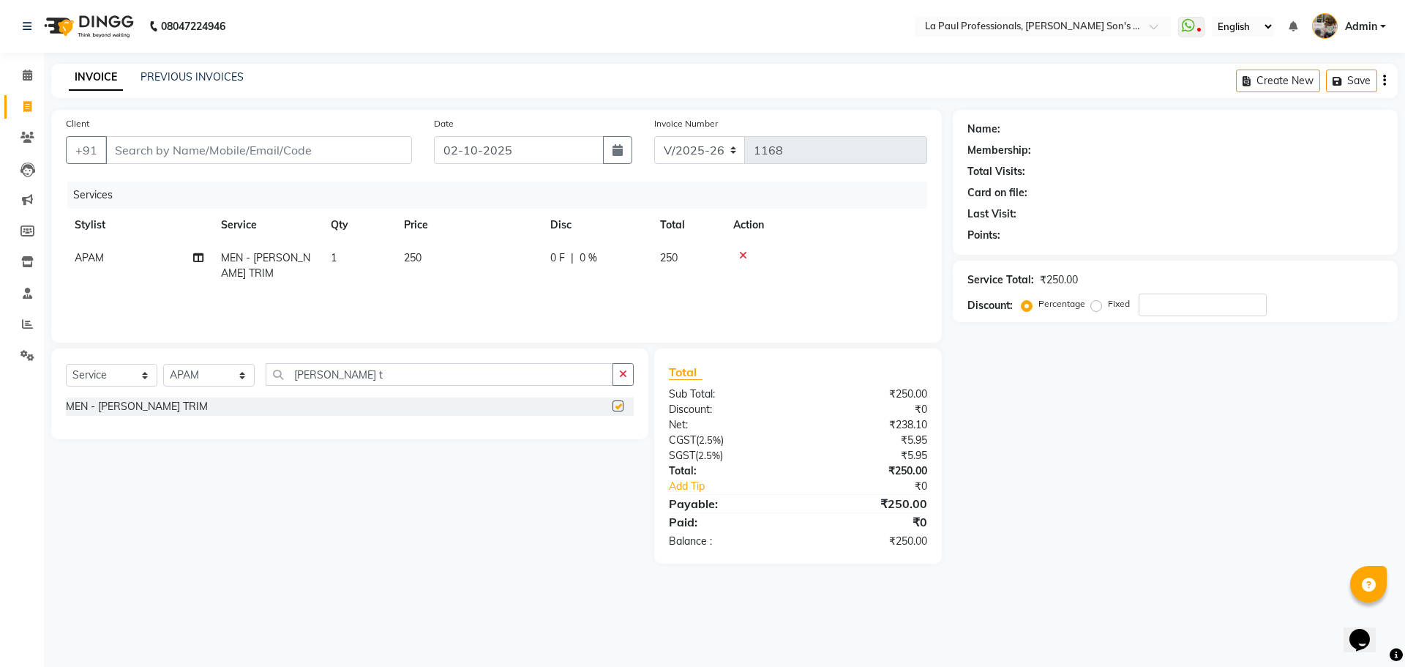
checkbox input "false"
click at [625, 375] on icon "button" at bounding box center [623, 374] width 8 height 10
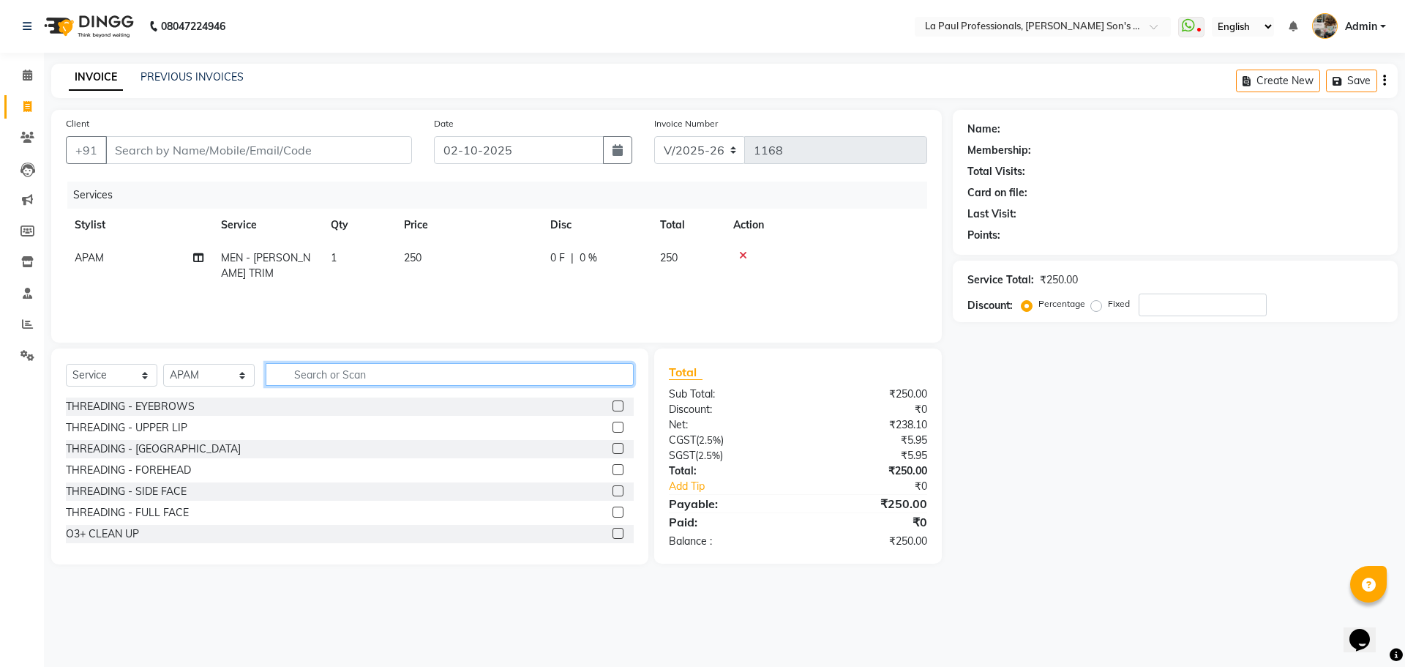
click at [397, 371] on input "text" at bounding box center [450, 374] width 368 height 23
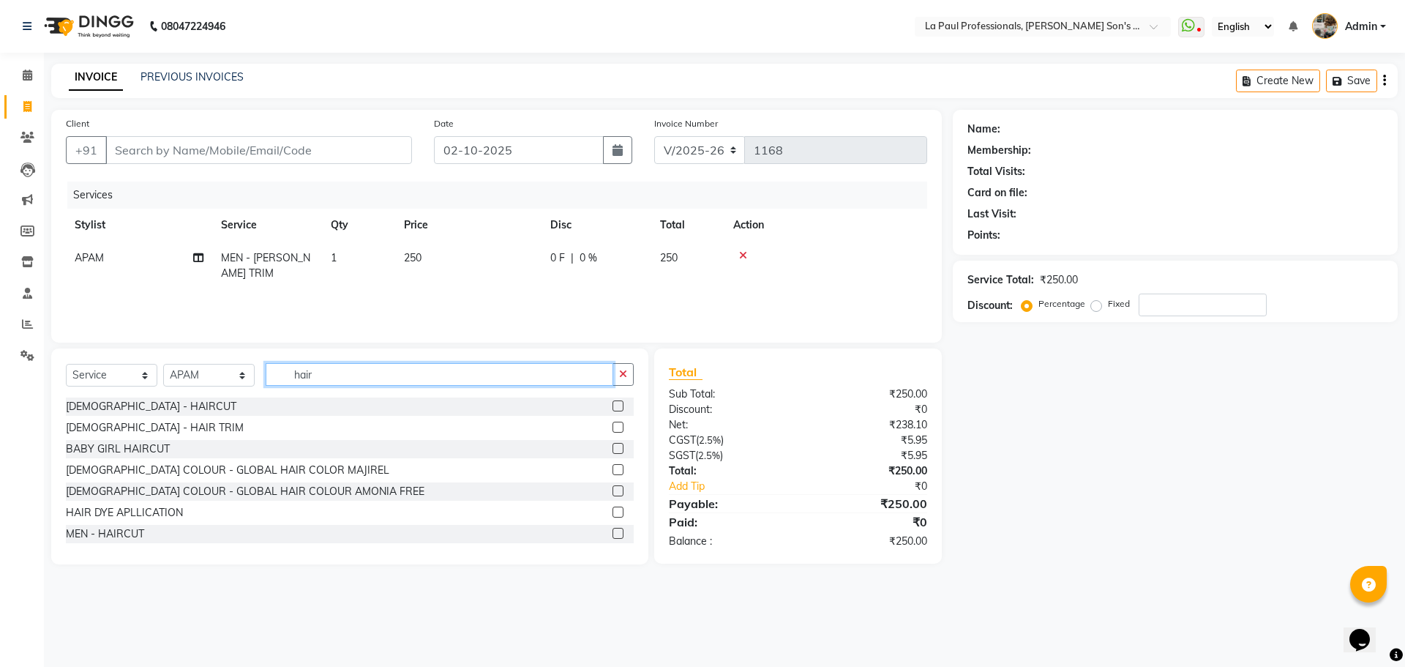
type input "hair"
click at [613, 534] on label at bounding box center [618, 533] width 11 height 11
click at [613, 534] on input "checkbox" at bounding box center [618, 534] width 10 height 10
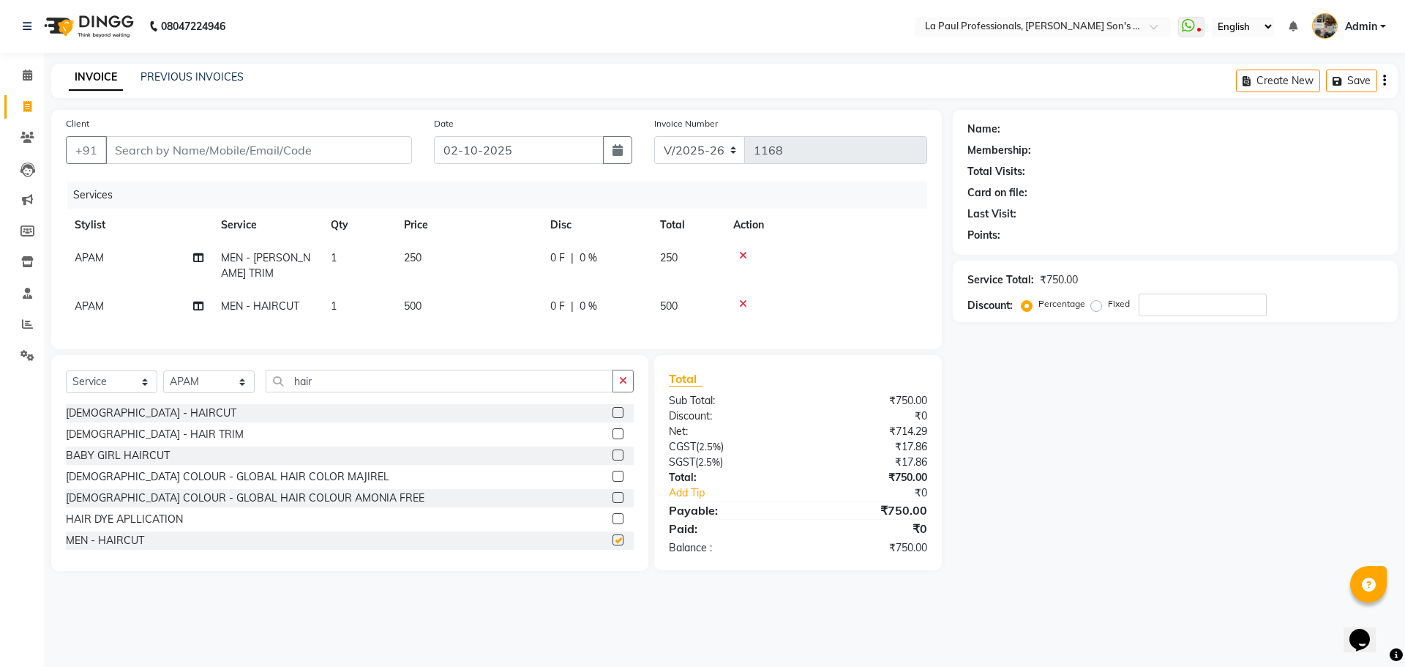
checkbox input "false"
click at [692, 501] on link "Add Tip" at bounding box center [739, 492] width 163 height 15
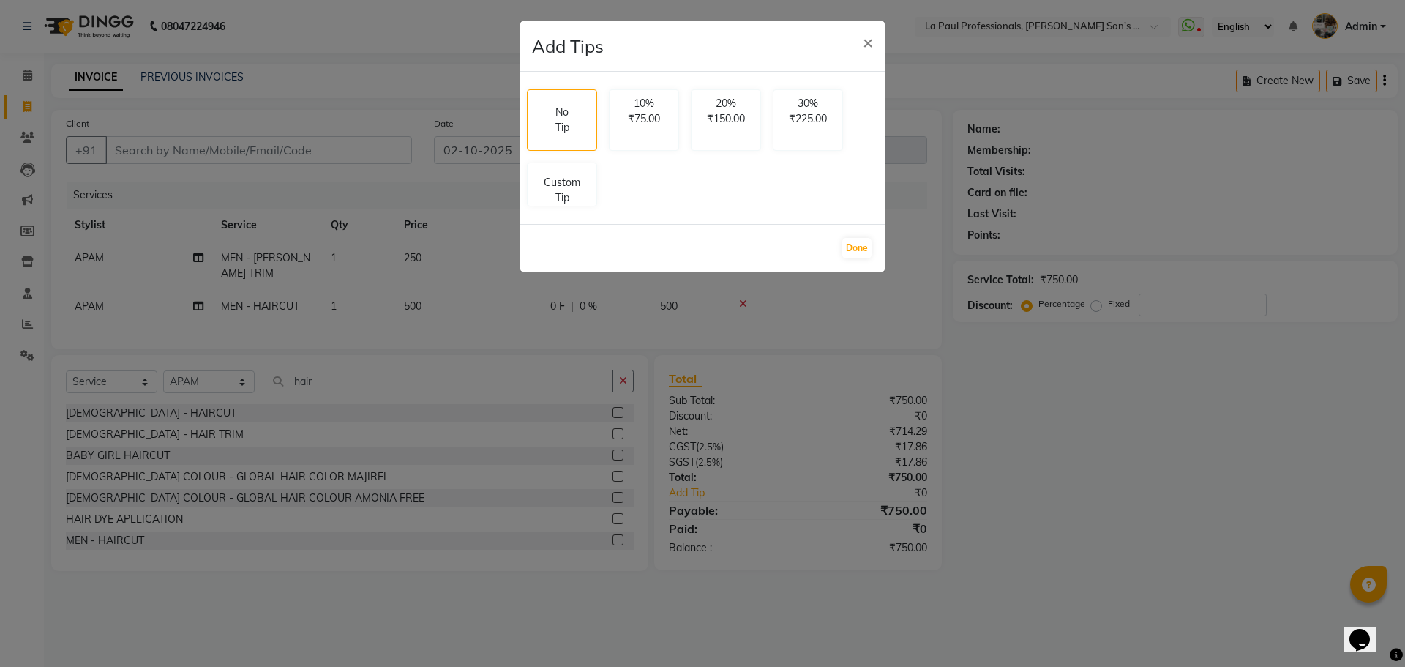
click at [591, 210] on div "No Tip 10% ₹75.00 20% ₹150.00 30% ₹225.00 Custom Tip" at bounding box center [702, 147] width 363 height 129
click at [572, 182] on p "Custom Tip" at bounding box center [561, 187] width 51 height 31
select select "48213"
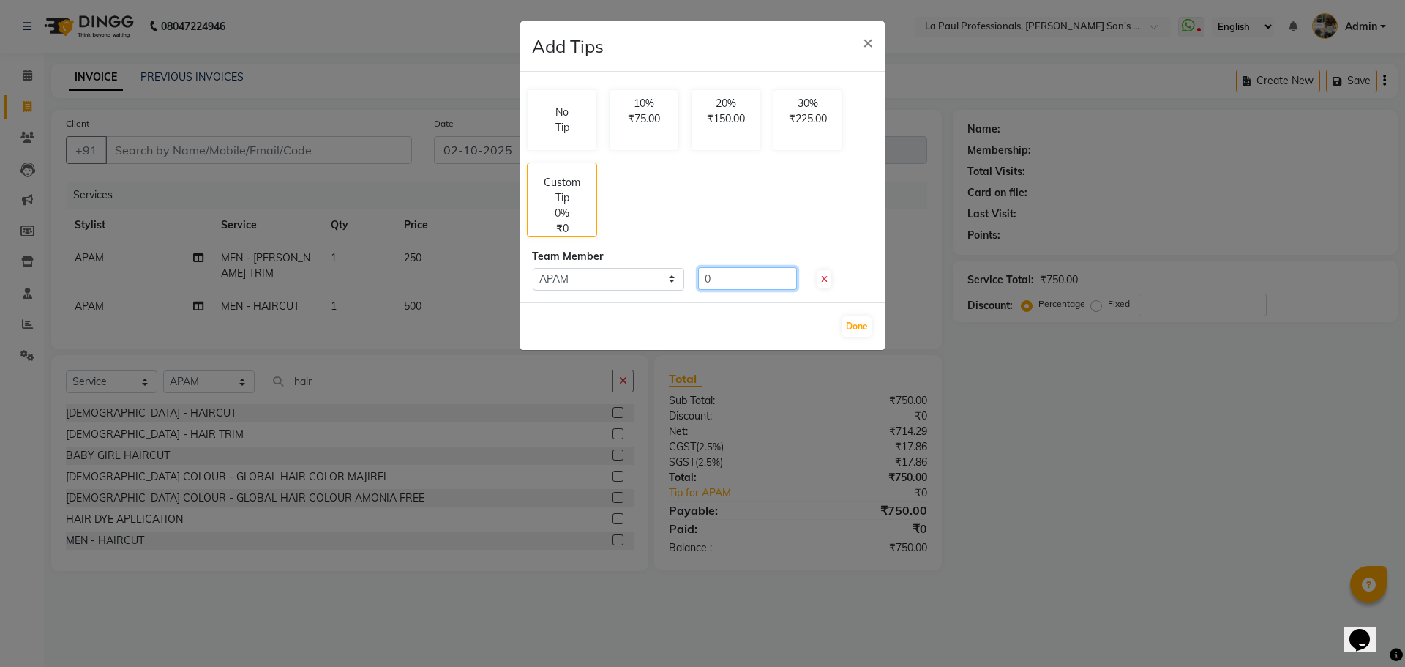
click at [739, 274] on input "0" at bounding box center [747, 278] width 99 height 23
type input "150"
click at [853, 321] on button "Done" at bounding box center [856, 326] width 29 height 20
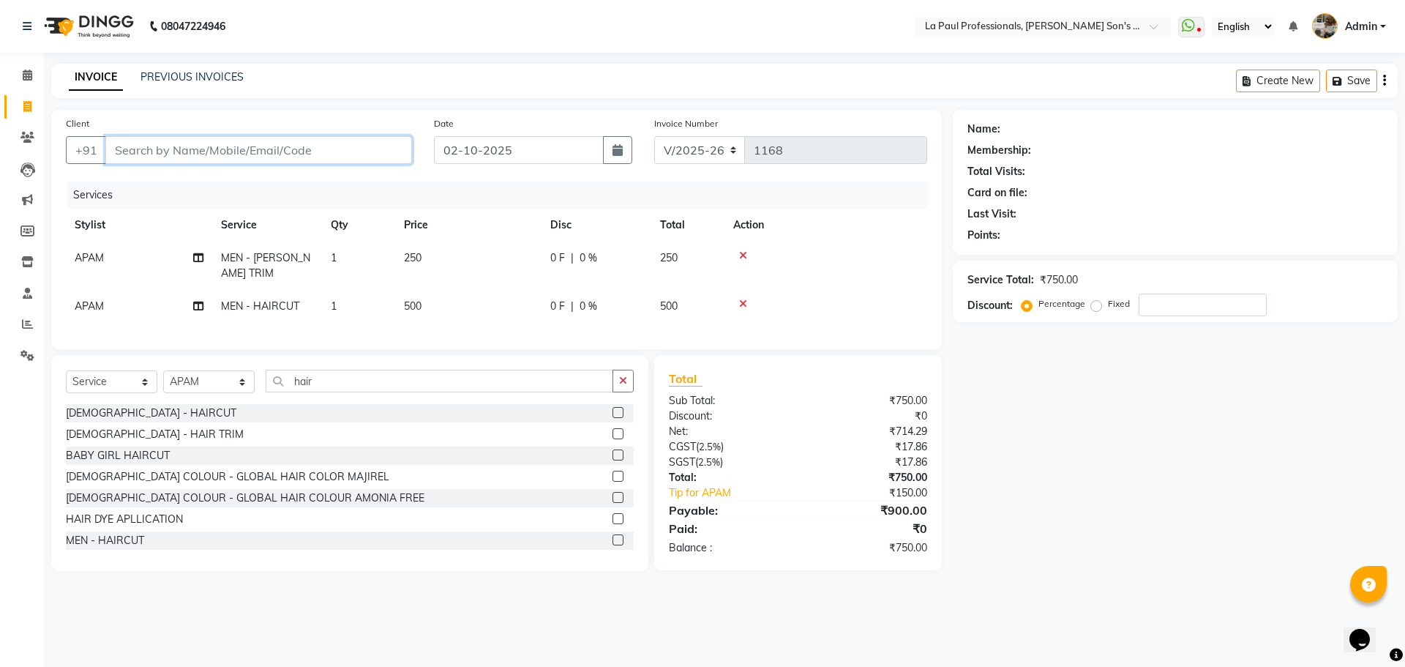
click at [179, 147] on input "Client" at bounding box center [258, 150] width 307 height 28
type input "v"
type input "0"
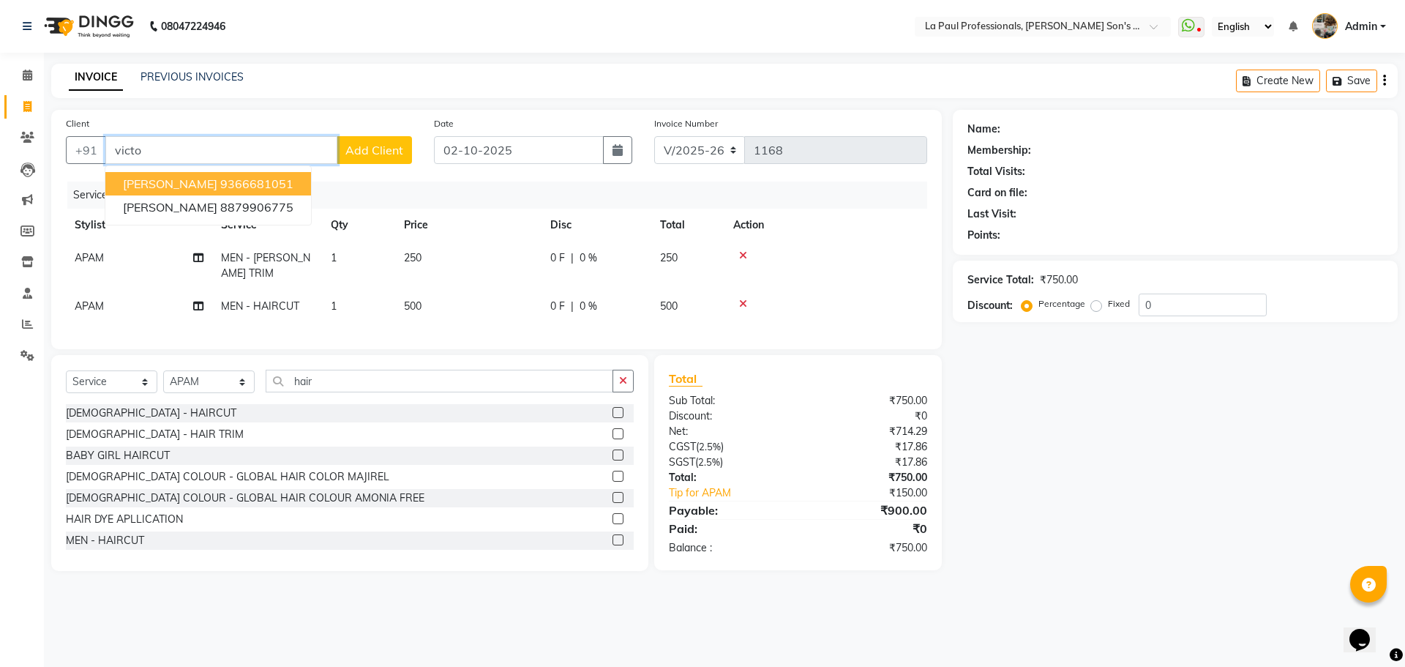
click at [220, 180] on ngb-highlight "9366681051" at bounding box center [256, 183] width 73 height 15
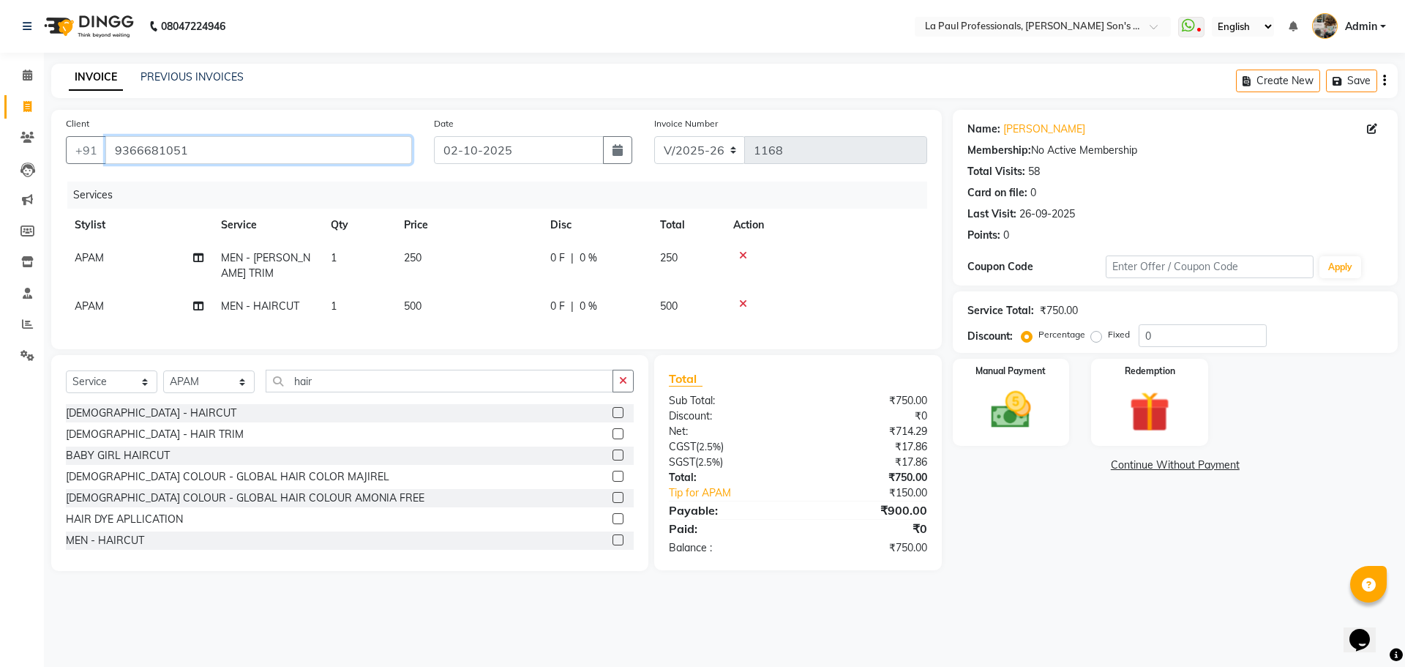
click at [233, 151] on input "9366681051" at bounding box center [258, 150] width 307 height 28
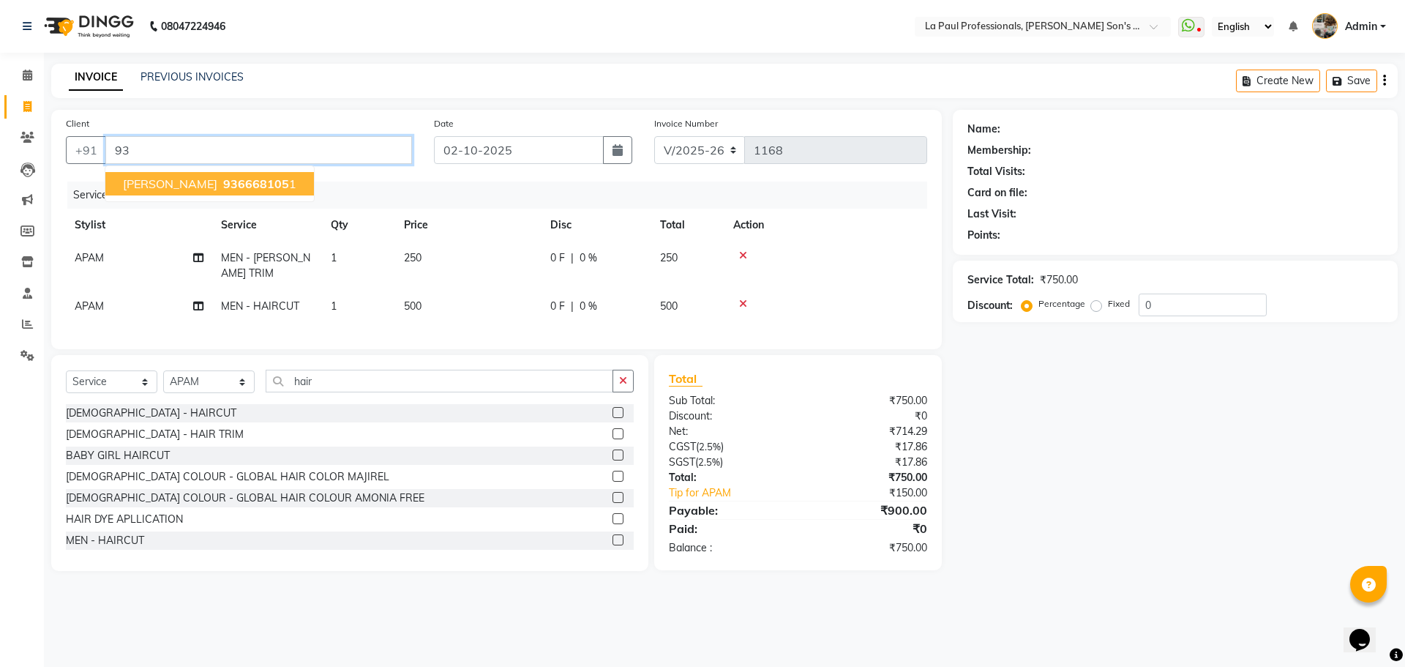
type input "9"
click at [176, 186] on span "LA' PAUL PROFESSIONAL" at bounding box center [215, 183] width 185 height 15
type input "7075579568"
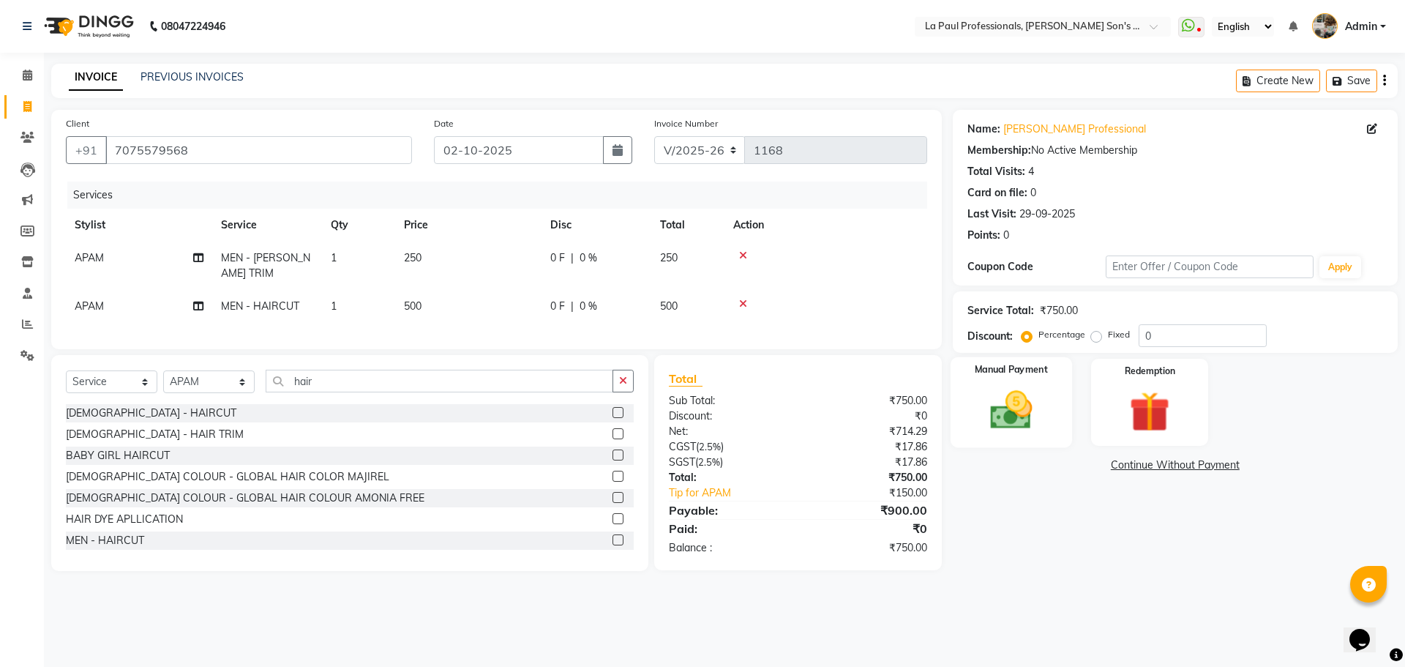
click at [987, 414] on img at bounding box center [1011, 410] width 68 height 48
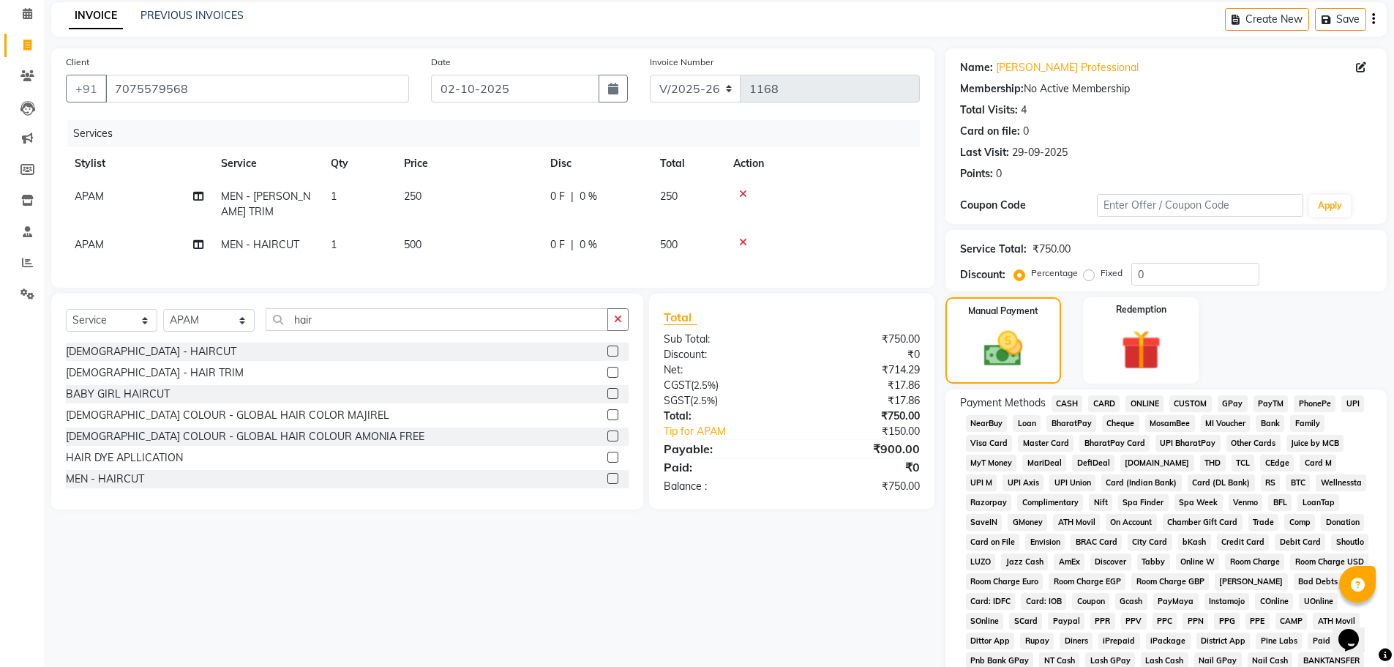
scroll to position [146, 0]
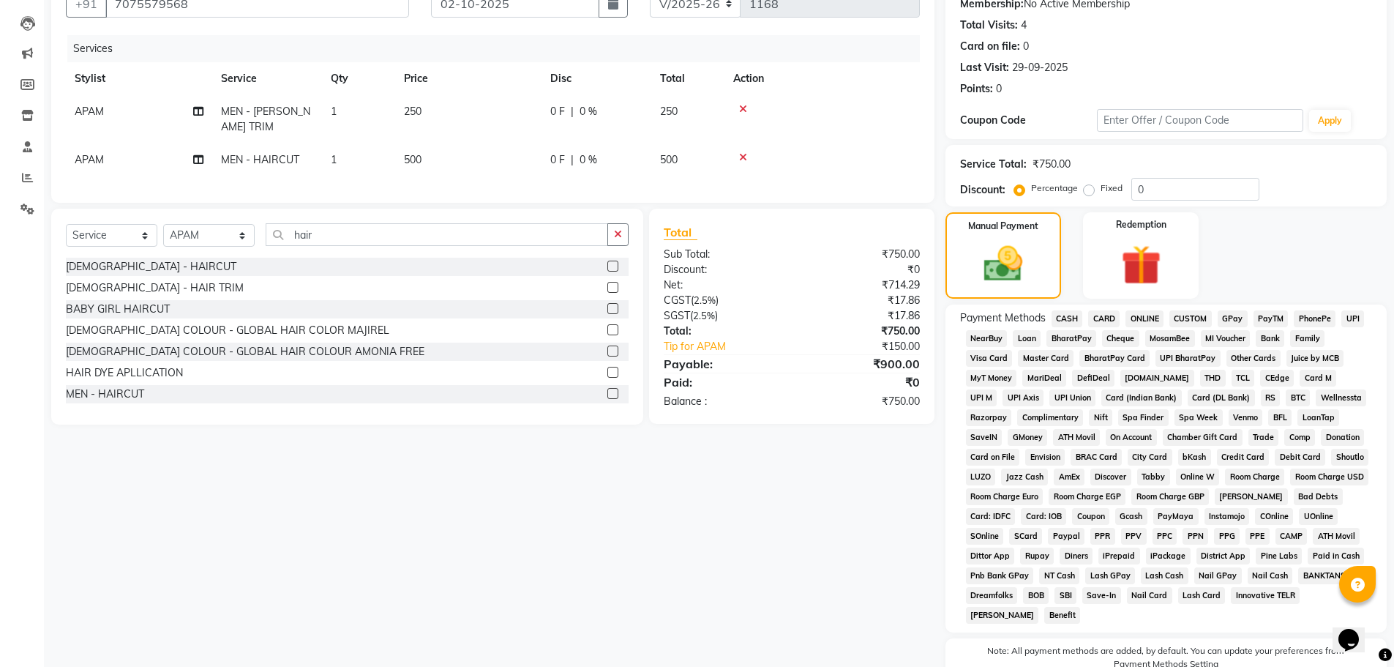
click at [1142, 319] on span "ONLINE" at bounding box center [1145, 318] width 38 height 17
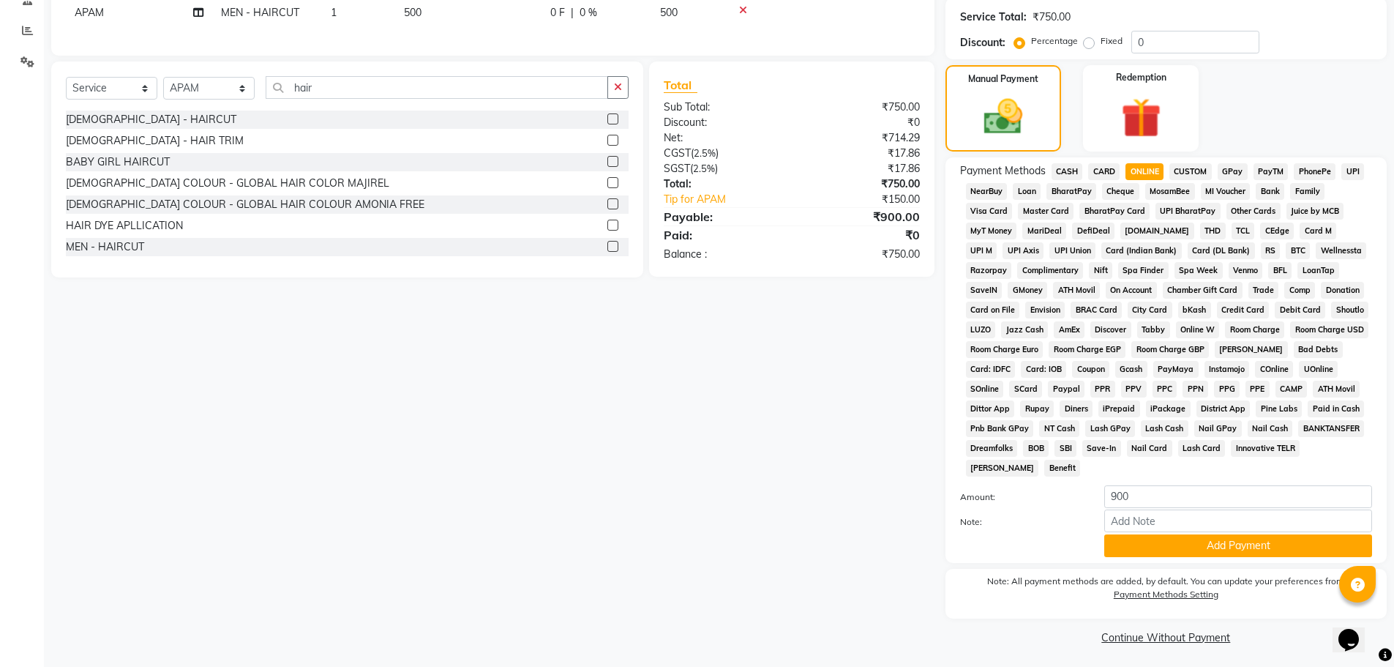
scroll to position [297, 0]
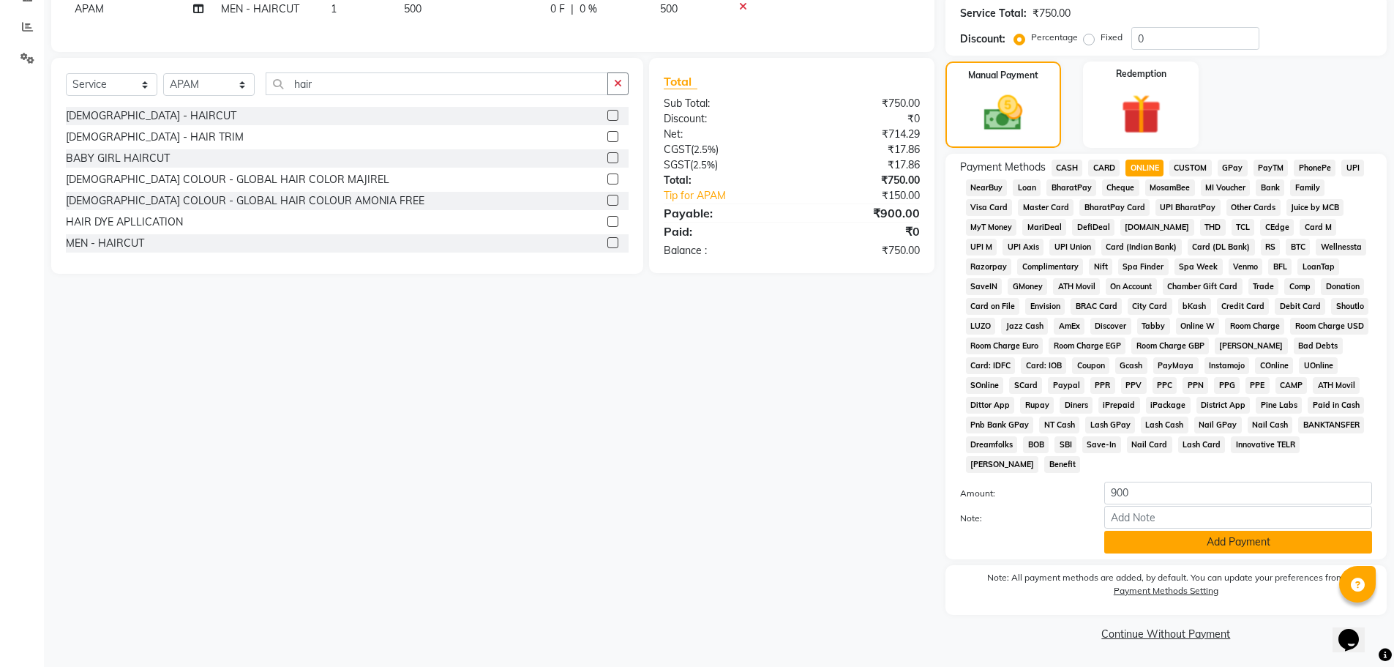
click at [1172, 544] on button "Add Payment" at bounding box center [1238, 542] width 268 height 23
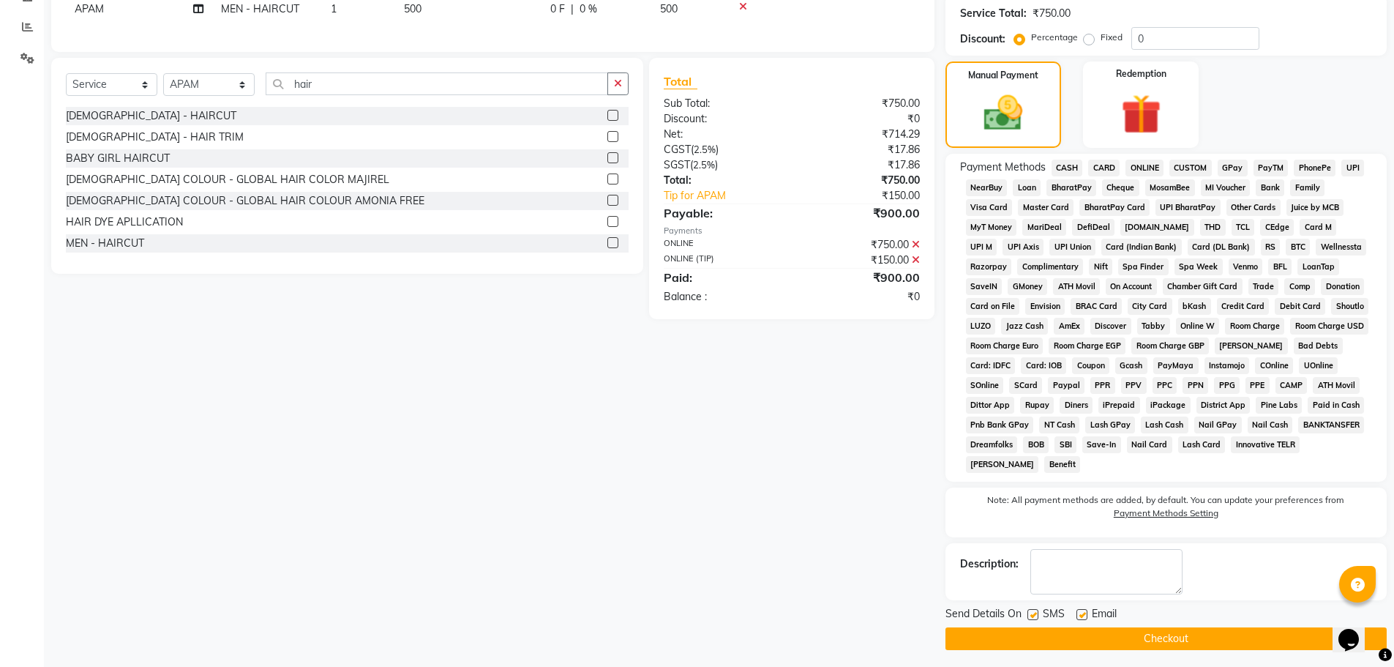
click at [1142, 634] on button "Checkout" at bounding box center [1166, 638] width 441 height 23
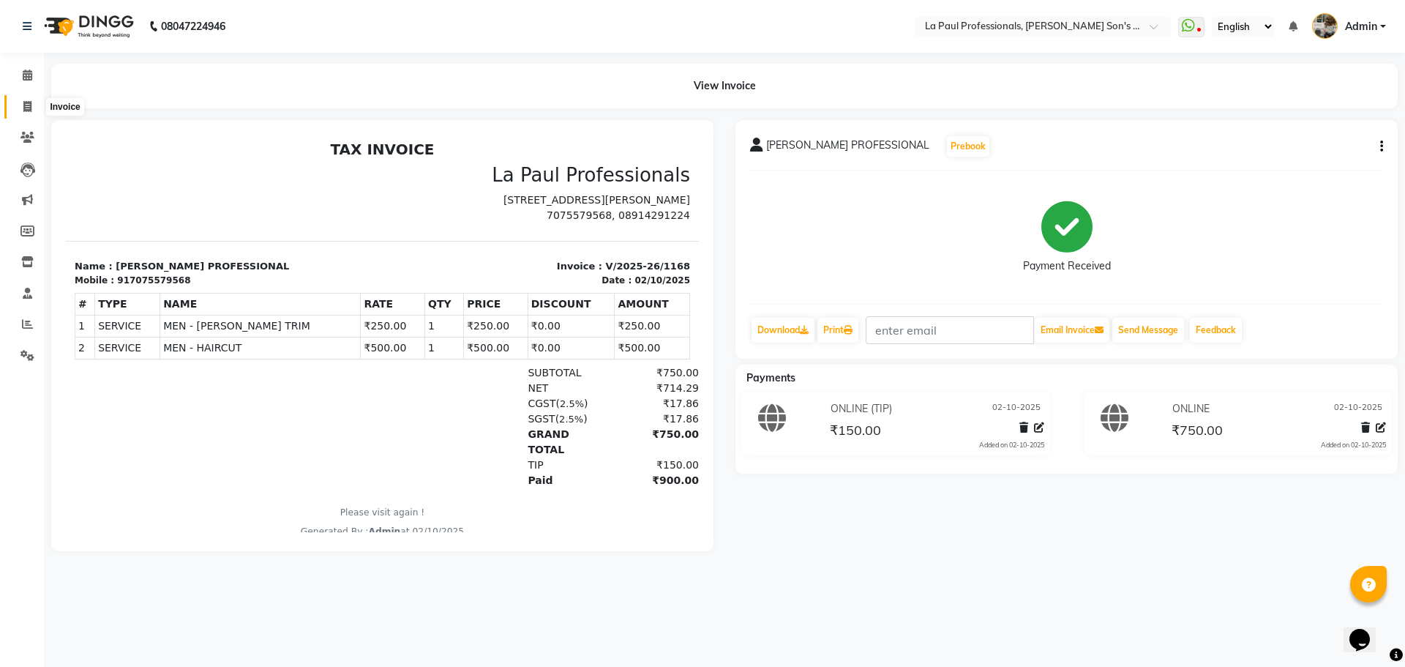
click at [26, 108] on icon at bounding box center [27, 106] width 8 height 11
select select "service"
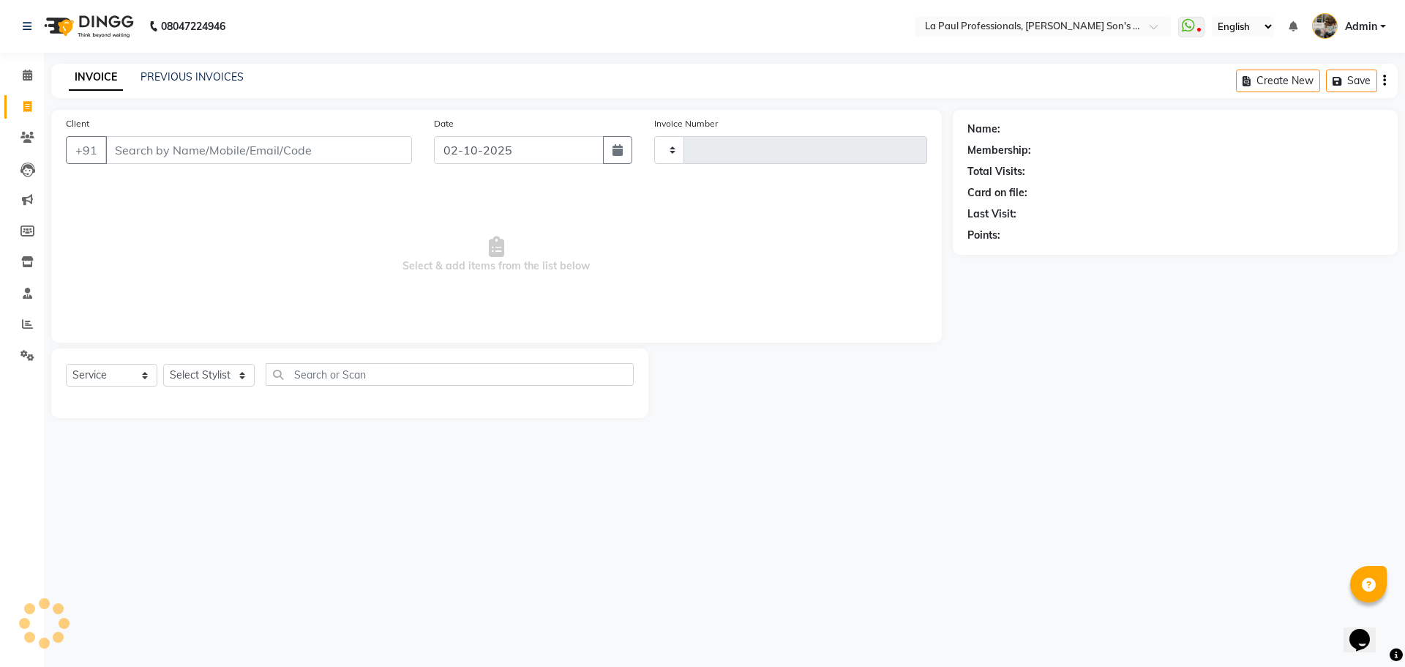
type input "1169"
select select "6271"
click at [873, 591] on div "08047224946 Select Location × La Paul Professionals, Angel Urban Son's Residenc…" at bounding box center [702, 333] width 1405 height 667
click at [1319, 410] on div "Name: Membership: Total Visits: Card on file: Last Visit: Points:" at bounding box center [1181, 264] width 456 height 308
click at [192, 79] on link "PREVIOUS INVOICES" at bounding box center [192, 76] width 103 height 13
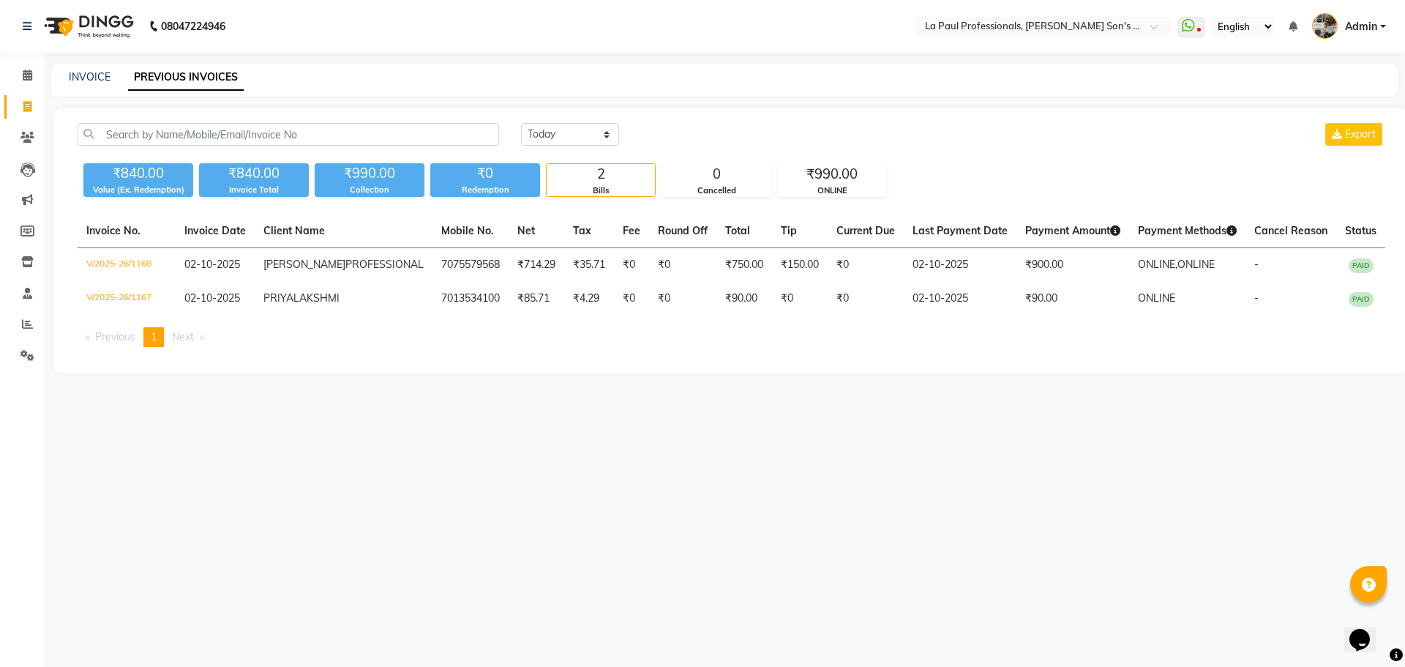
click at [609, 502] on div "08047224946 Select Location × La Paul Professionals, Angel Urban Son's Residenc…" at bounding box center [702, 333] width 1405 height 667
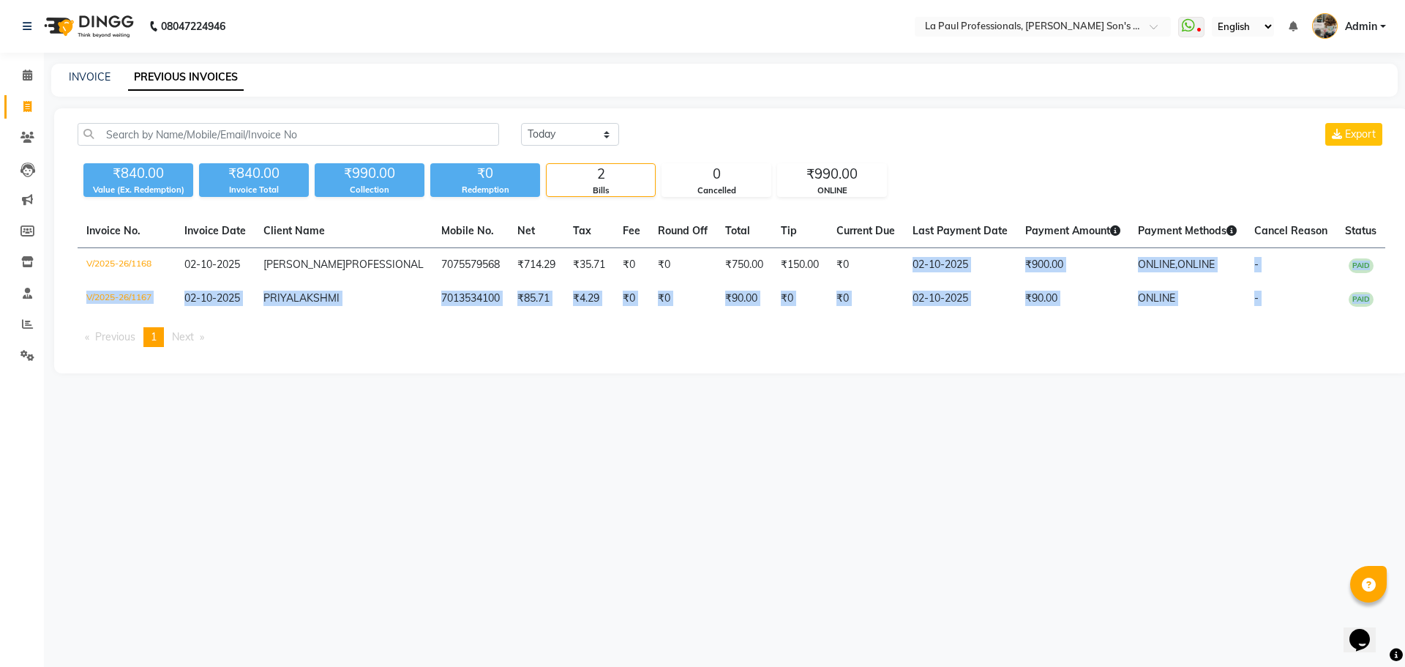
drag, startPoint x: 863, startPoint y: 263, endPoint x: 872, endPoint y: 466, distance: 203.6
click at [872, 466] on div "08047224946 Select Location × La Paul Professionals, Angel Urban Son's Residenc…" at bounding box center [702, 333] width 1405 height 667
click at [872, 467] on div "08047224946 Select Location × La Paul Professionals, Angel Urban Son's Residenc…" at bounding box center [702, 333] width 1405 height 667
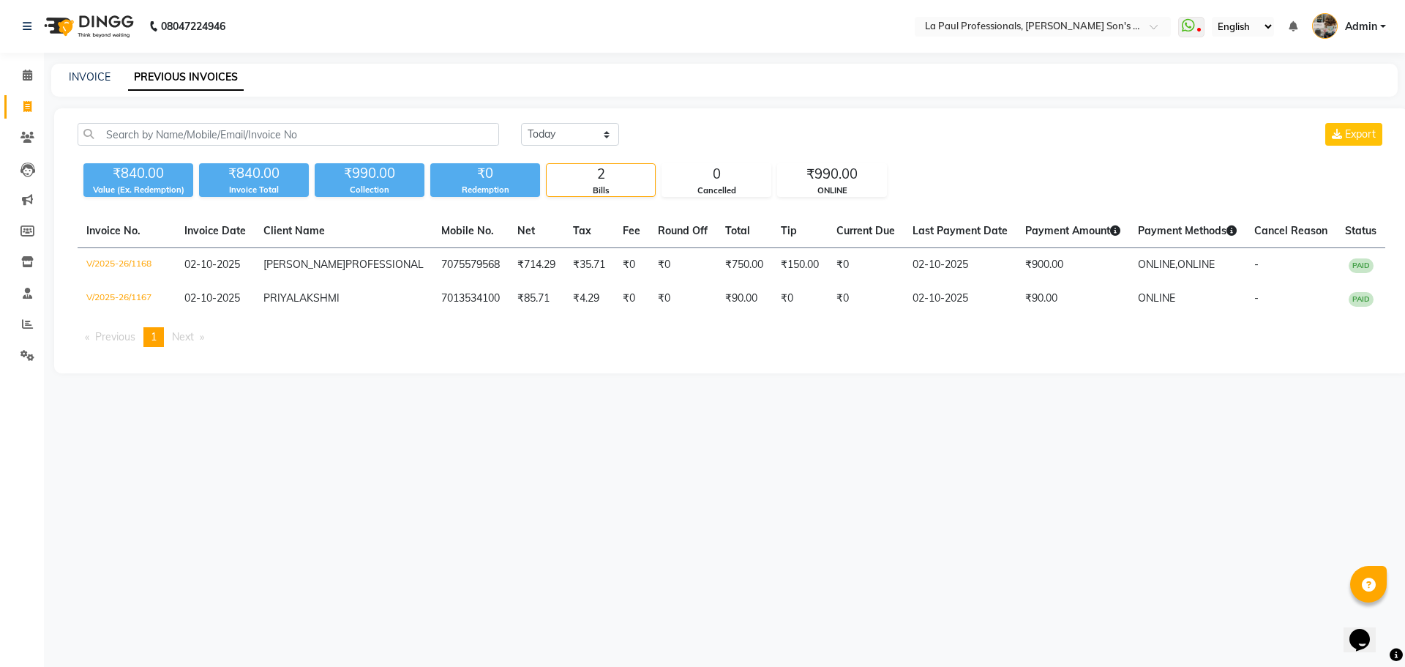
click at [872, 467] on div "08047224946 Select Location × La Paul Professionals, Angel Urban Son's Residenc…" at bounding box center [702, 333] width 1405 height 667
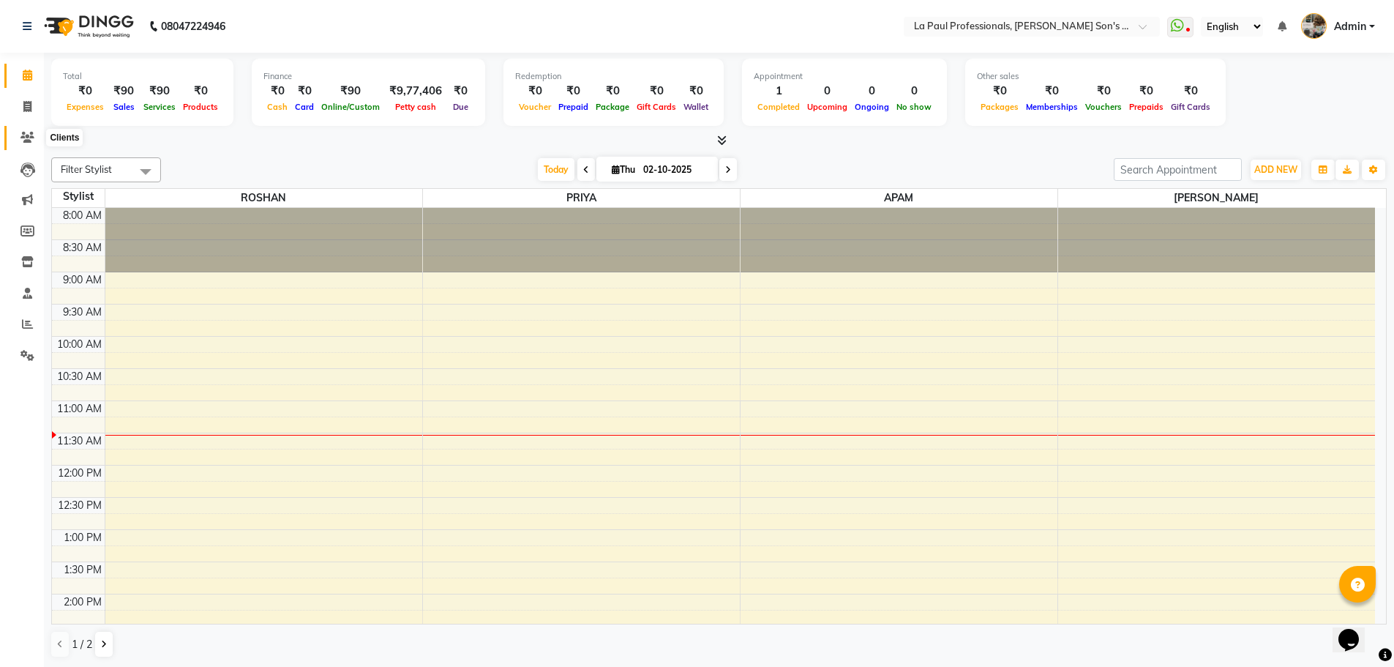
click at [29, 131] on span at bounding box center [28, 138] width 26 height 17
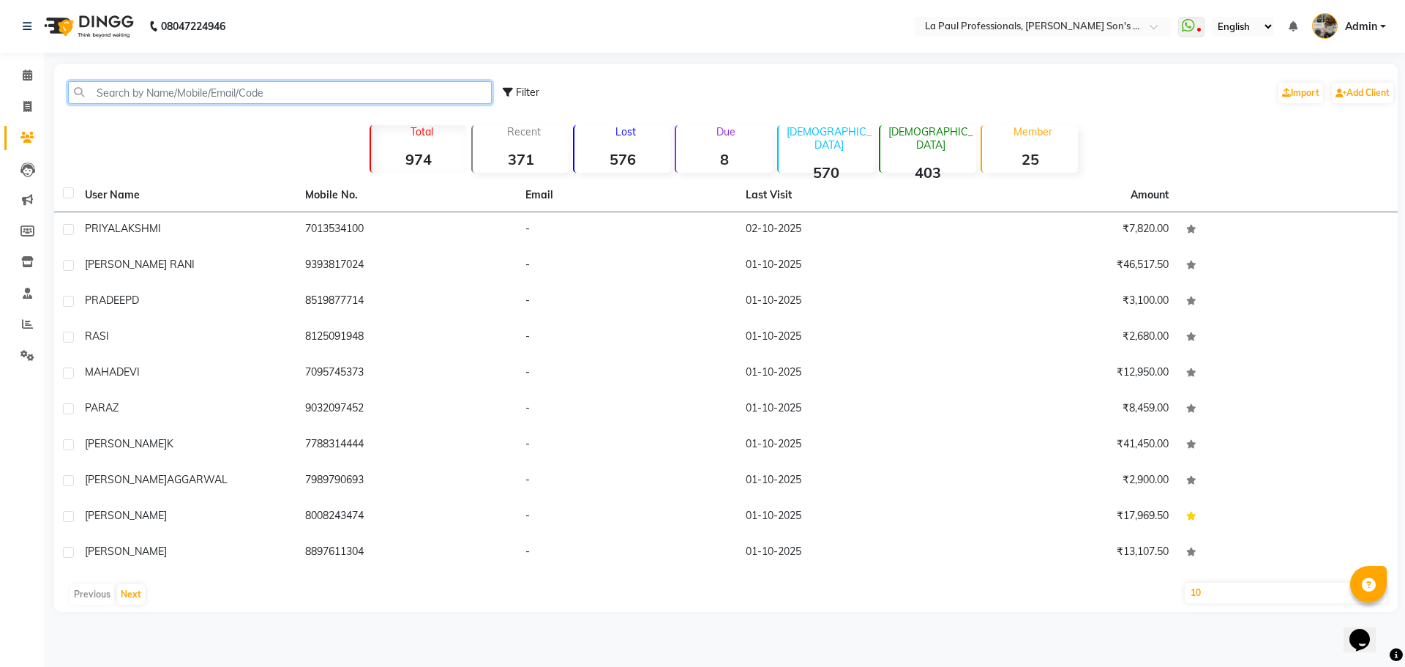
click at [109, 86] on input "text" at bounding box center [280, 92] width 424 height 23
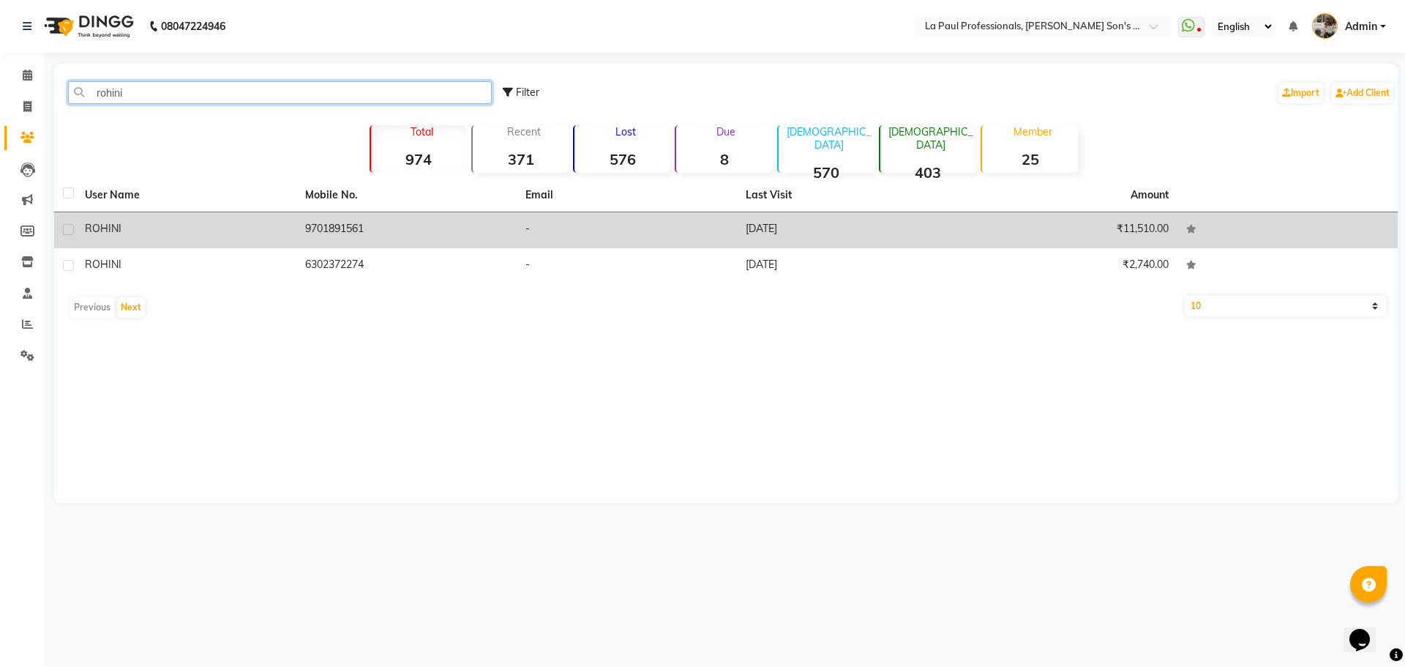
type input "rohini"
click at [768, 228] on td "[DATE]" at bounding box center [847, 230] width 220 height 36
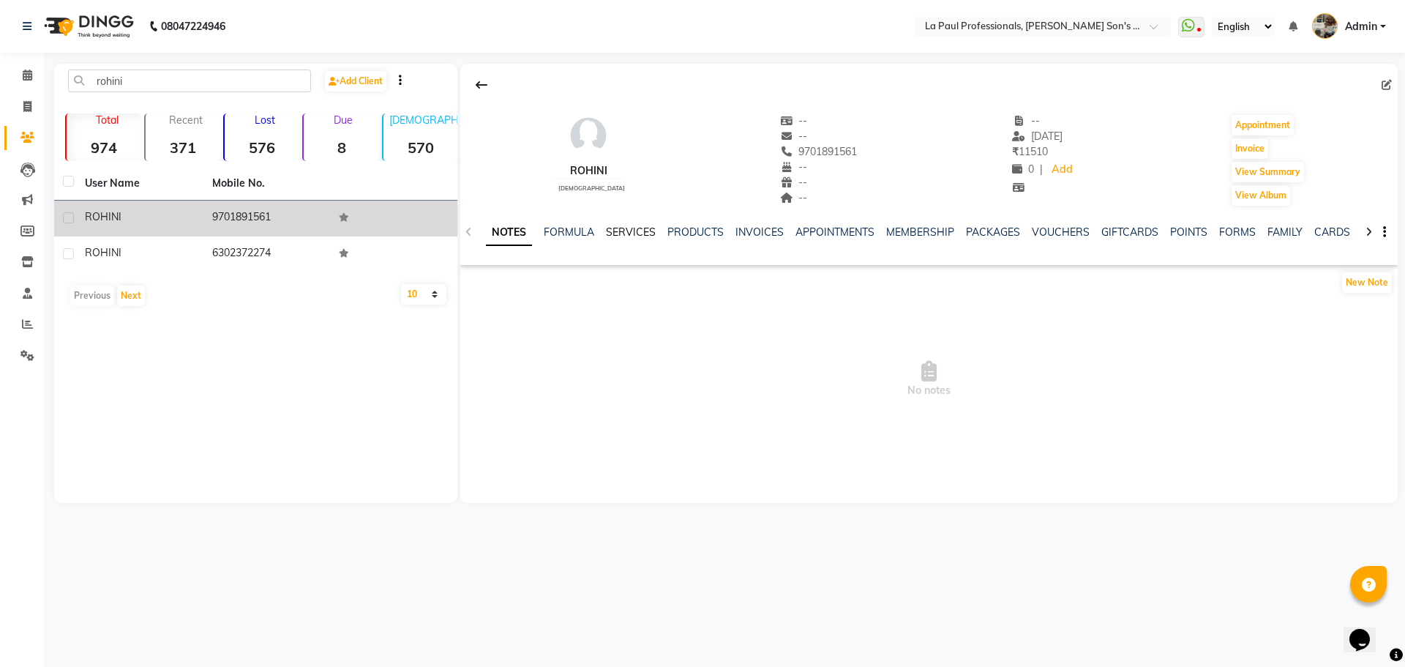
click at [635, 236] on link "SERVICES" at bounding box center [631, 231] width 50 height 13
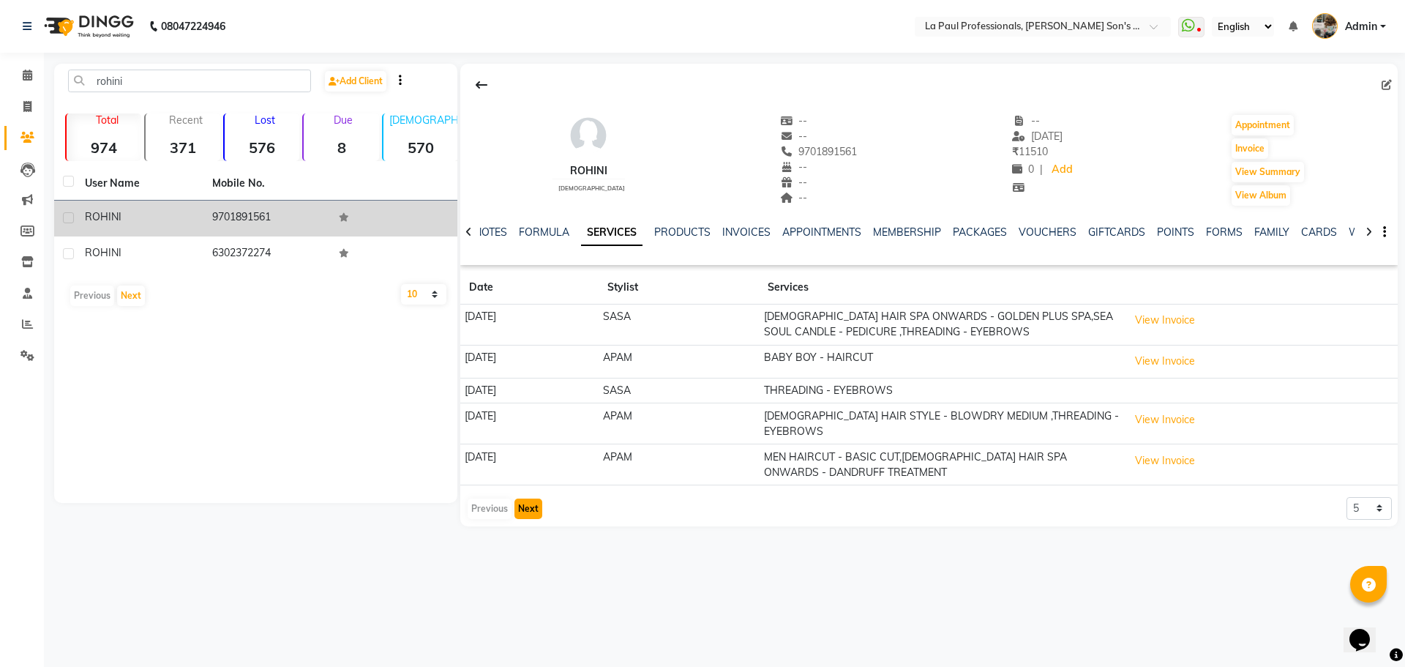
click at [526, 504] on button "Next" at bounding box center [529, 508] width 28 height 20
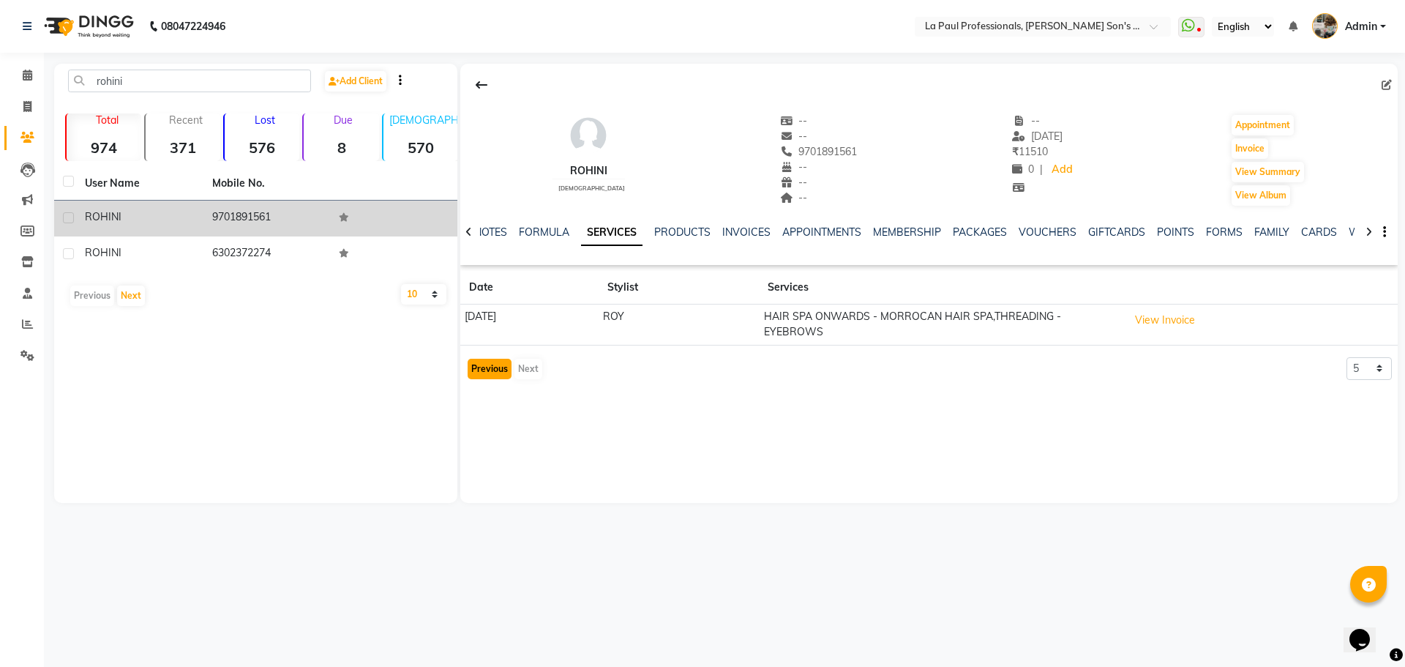
click at [487, 371] on button "Previous" at bounding box center [490, 369] width 44 height 20
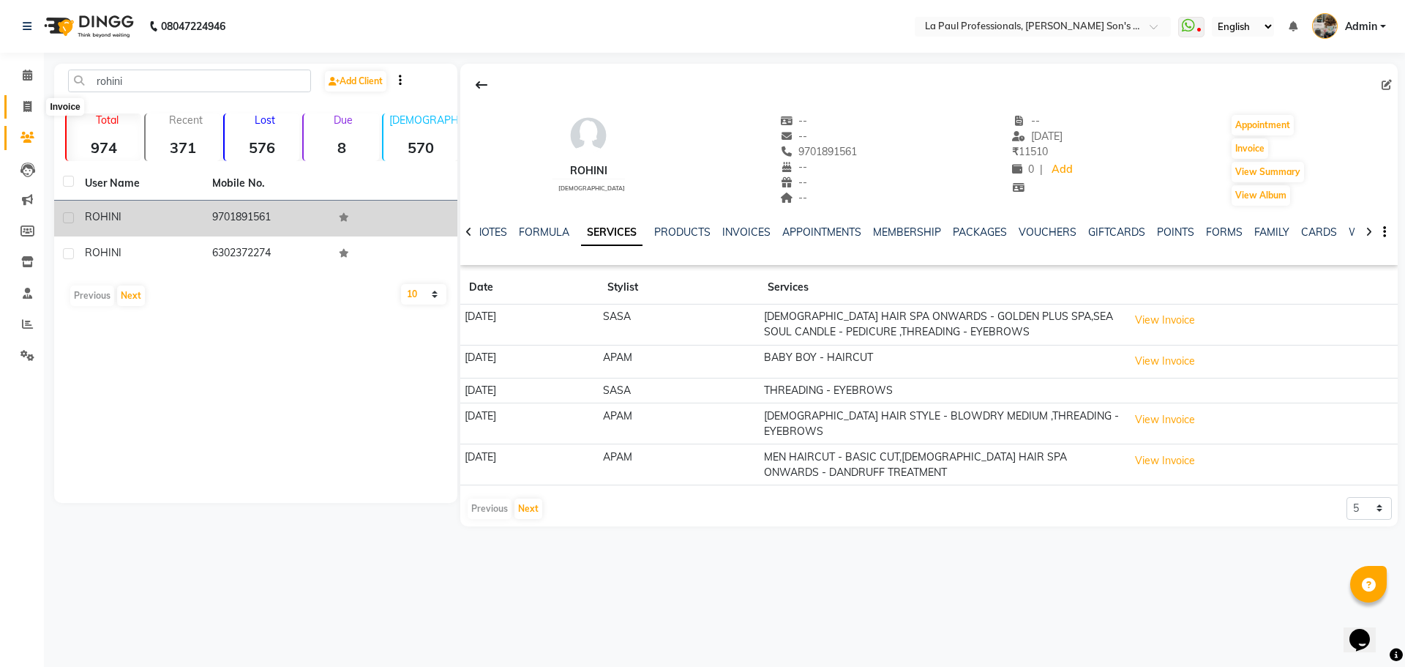
click at [30, 109] on icon at bounding box center [27, 106] width 8 height 11
select select "service"
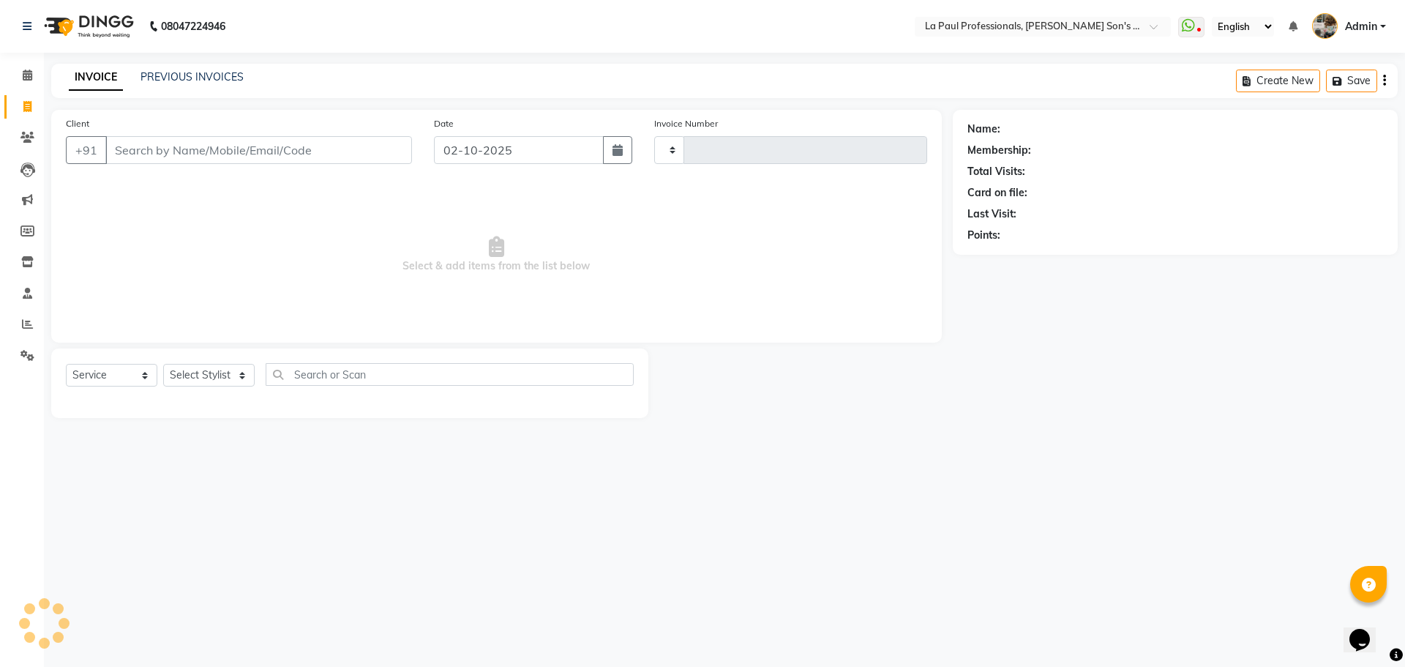
type input "1168"
select select "6271"
